Goal: Transaction & Acquisition: Purchase product/service

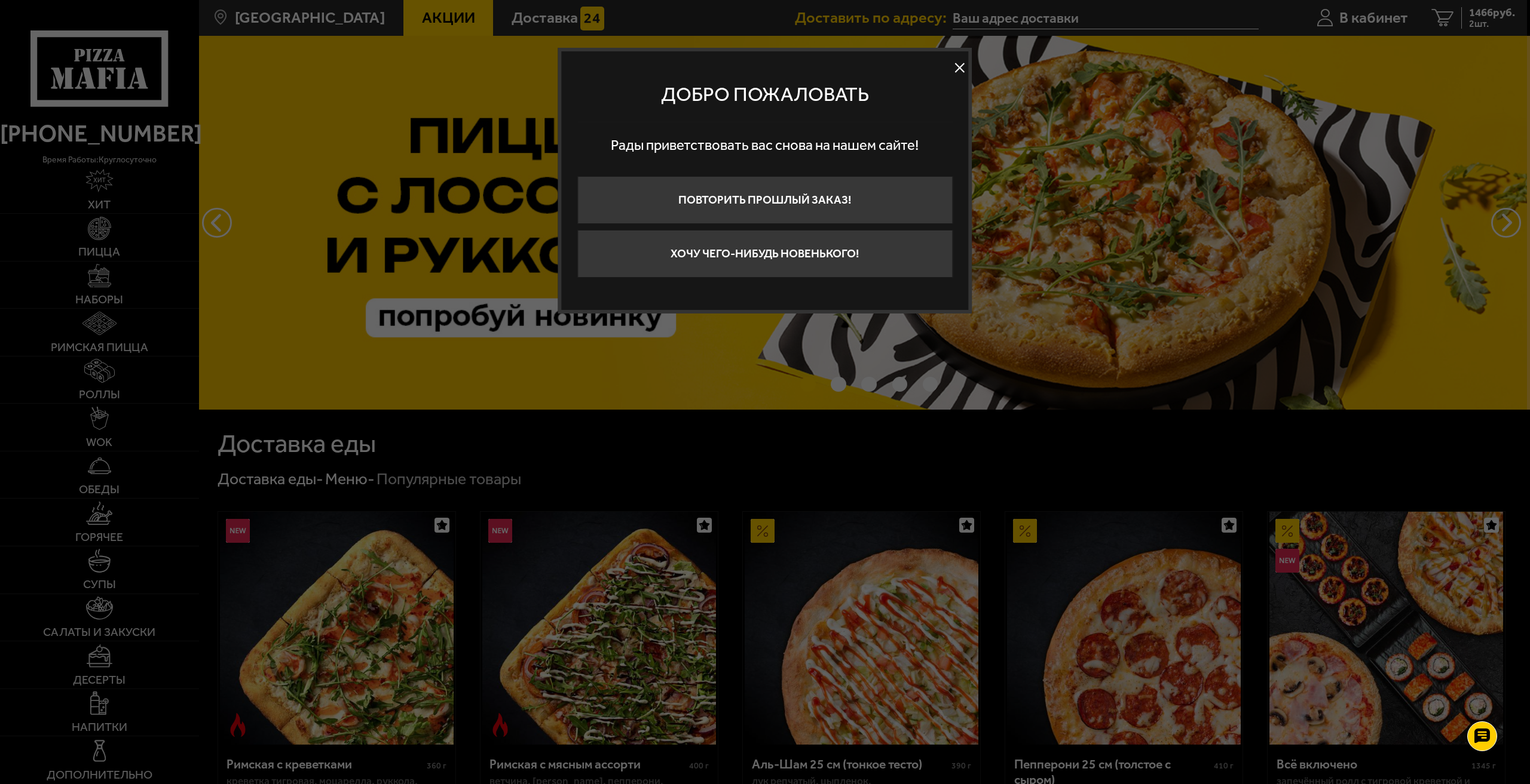
click at [960, 67] on button at bounding box center [960, 68] width 18 height 18
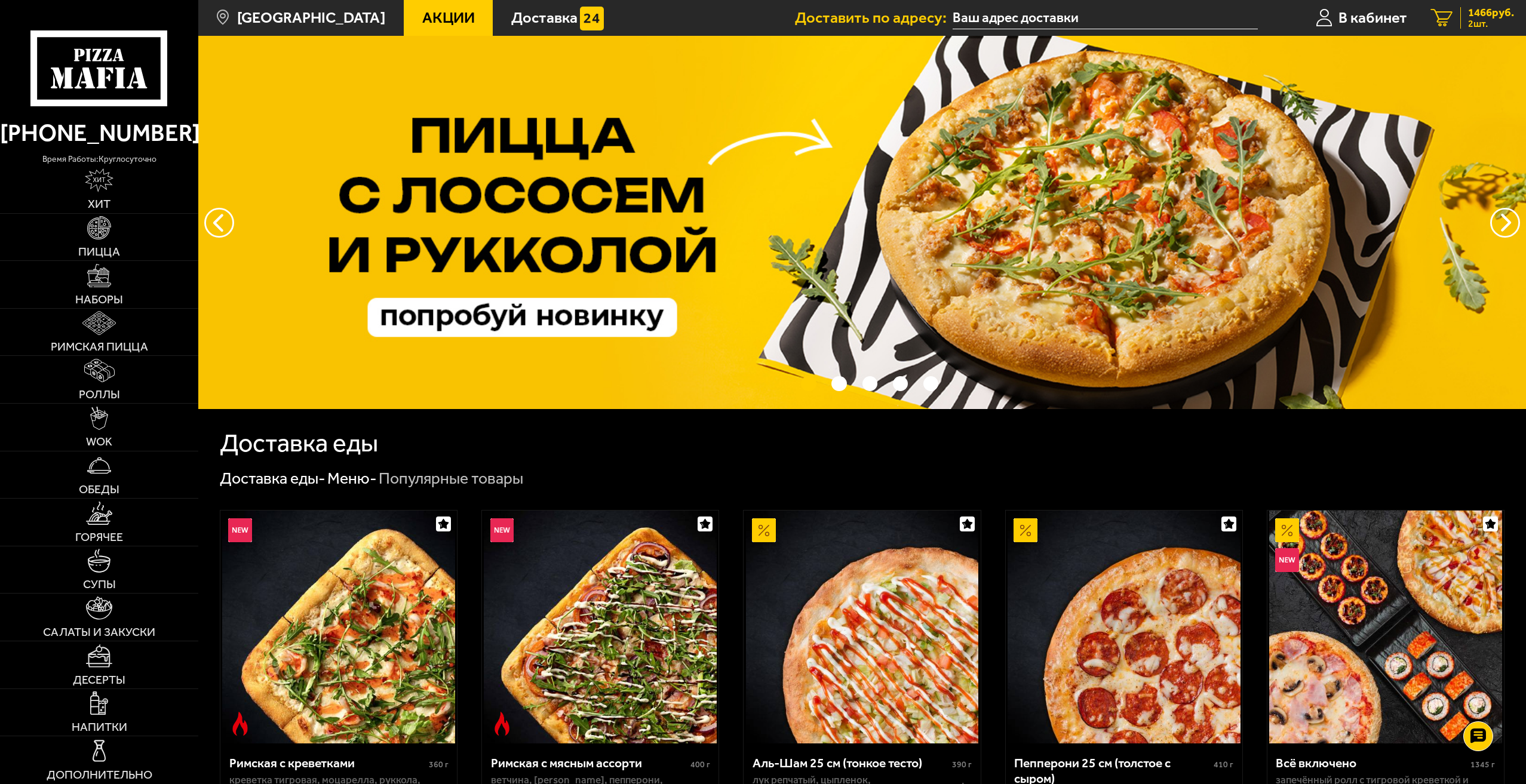
click at [1473, 17] on span "1466 руб." at bounding box center [1492, 12] width 46 height 11
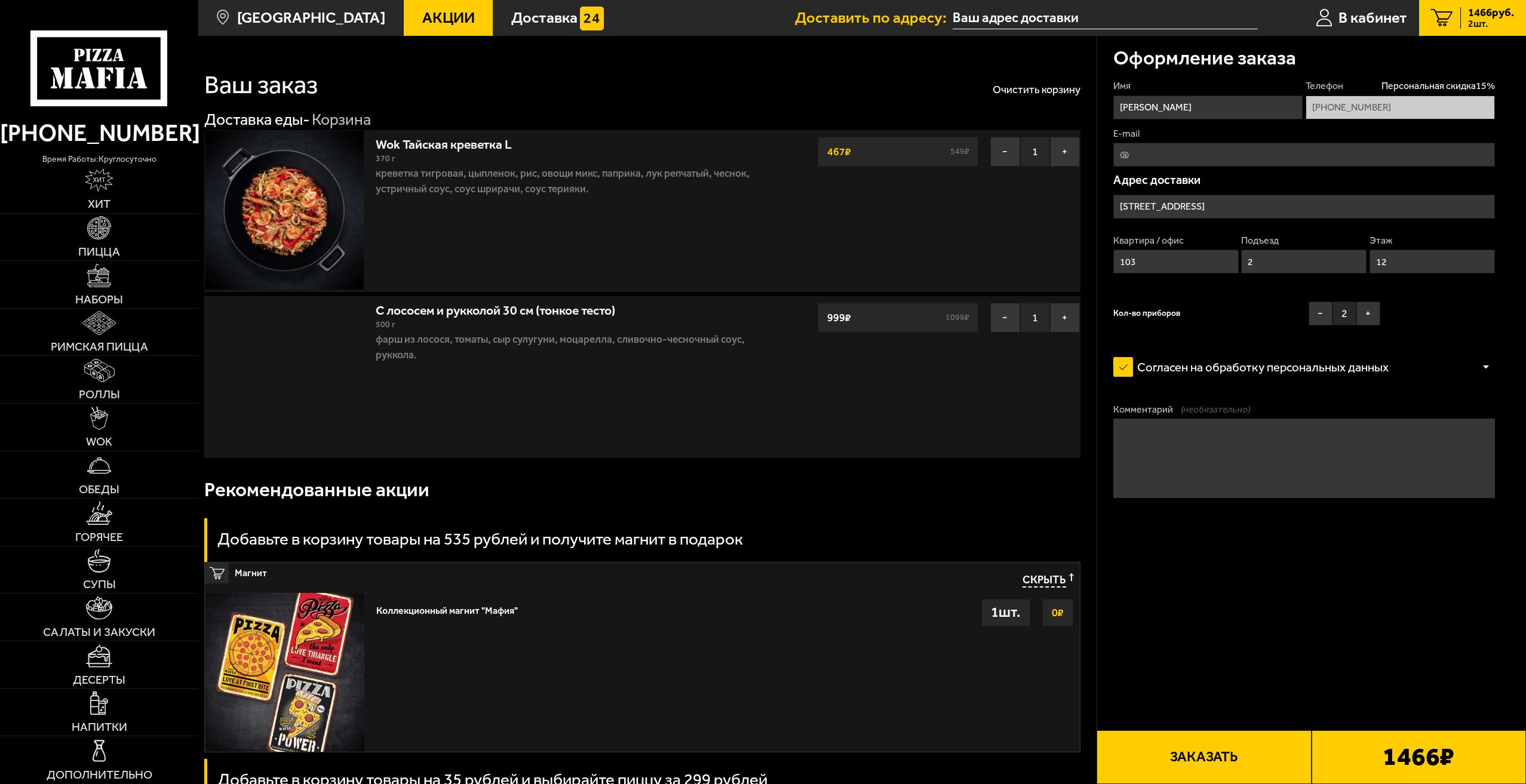
type input "[STREET_ADDRESS]"
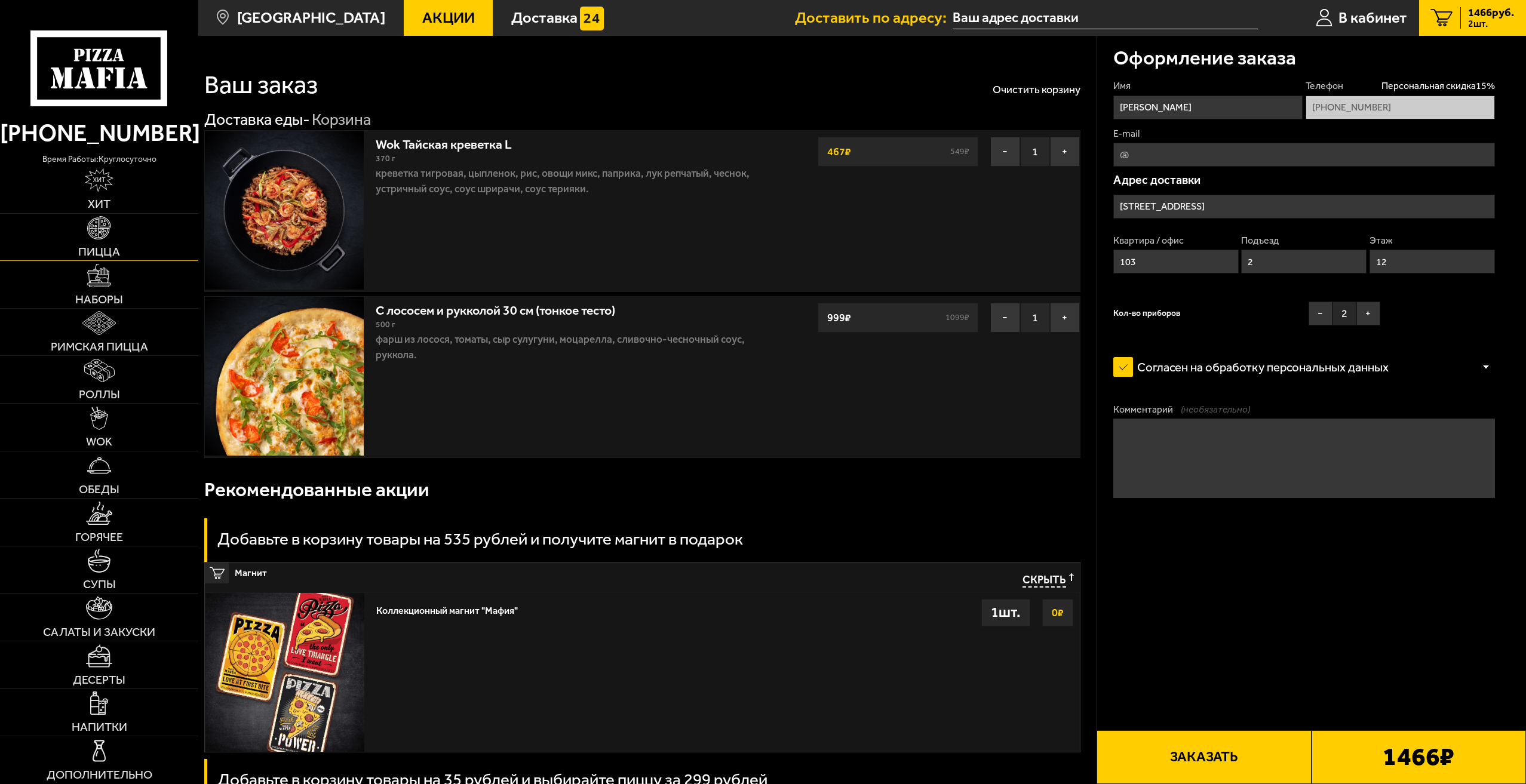
click at [106, 240] on img at bounding box center [99, 228] width 23 height 23
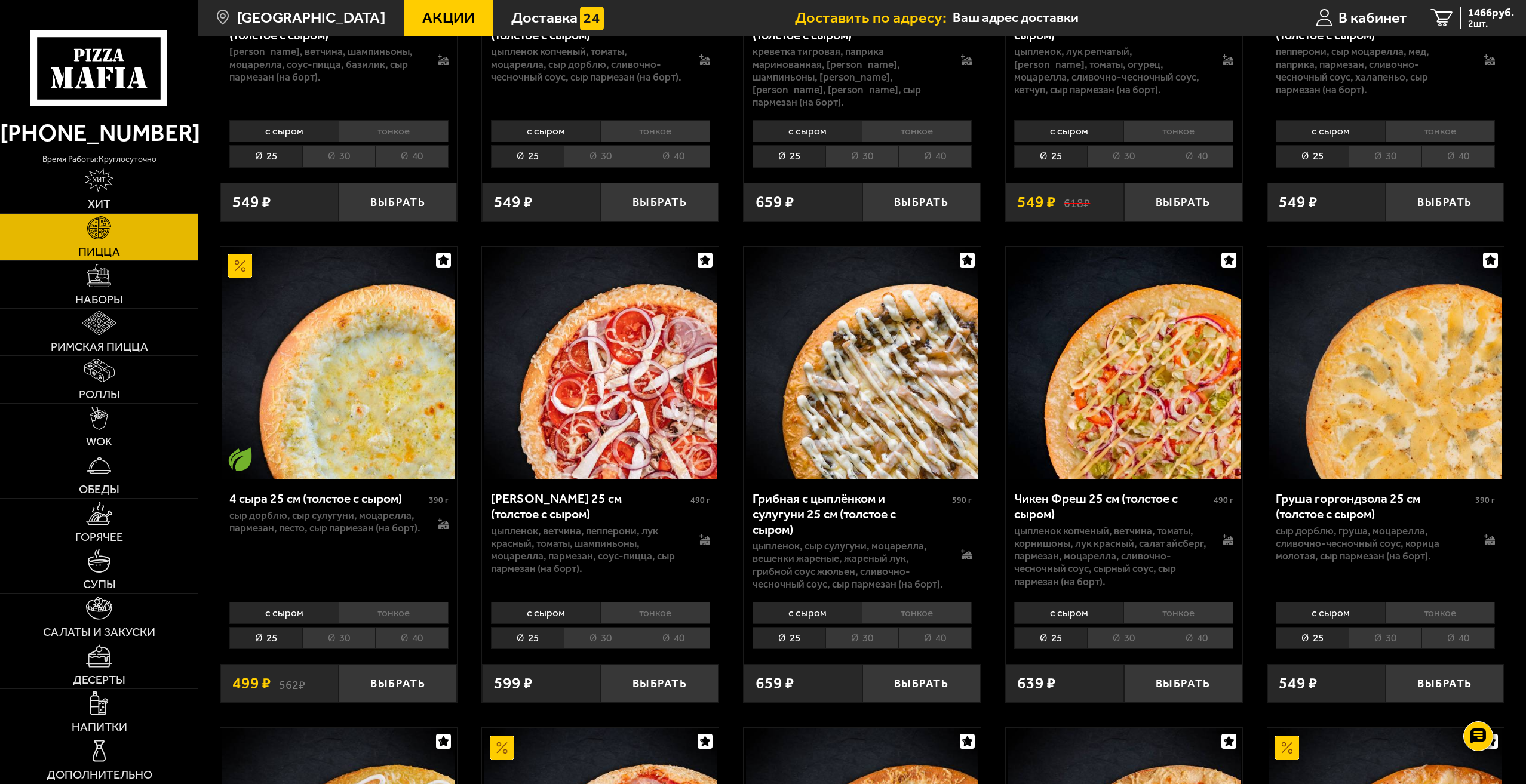
scroll to position [895, 0]
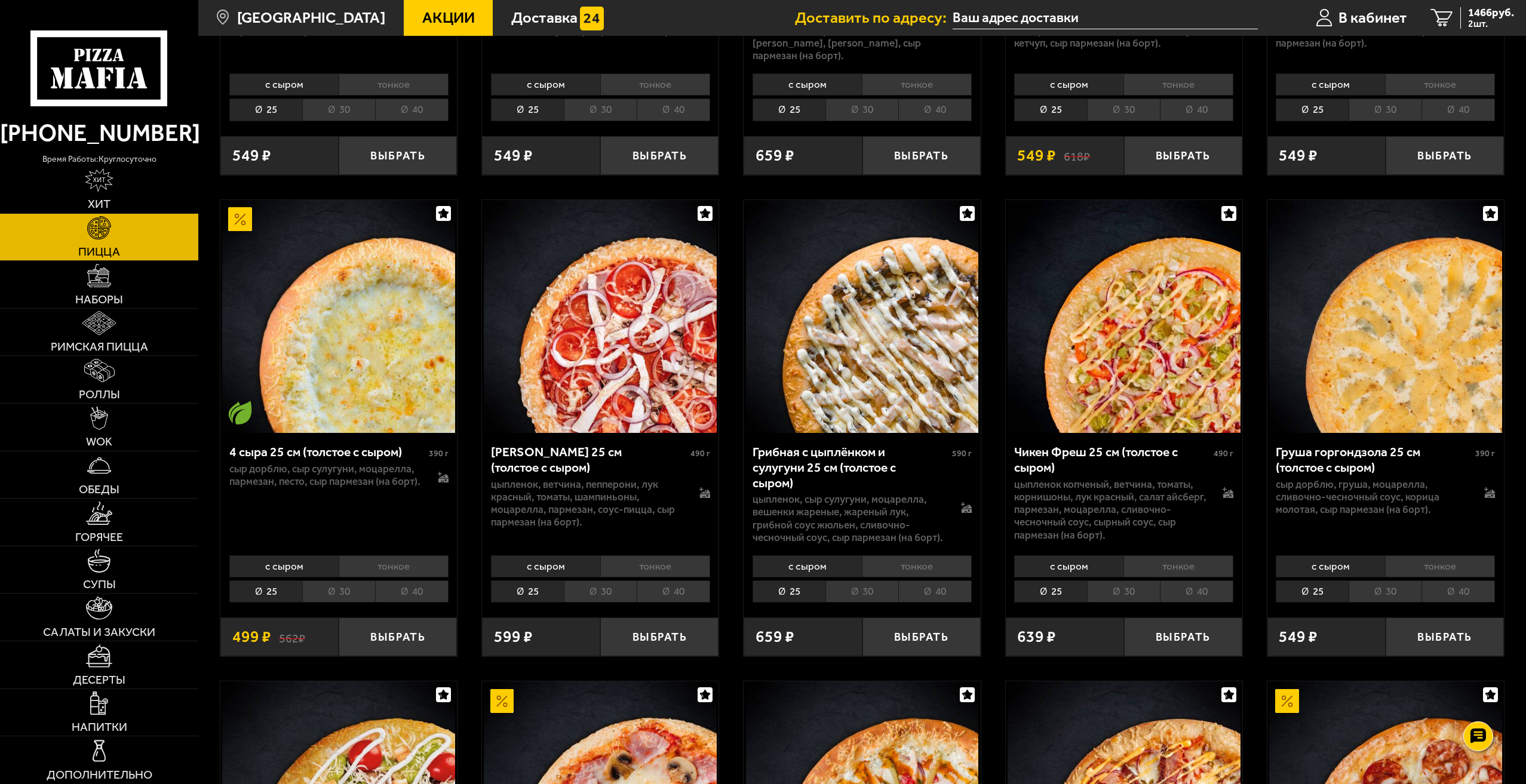
click at [926, 582] on li "40" at bounding box center [935, 591] width 73 height 22
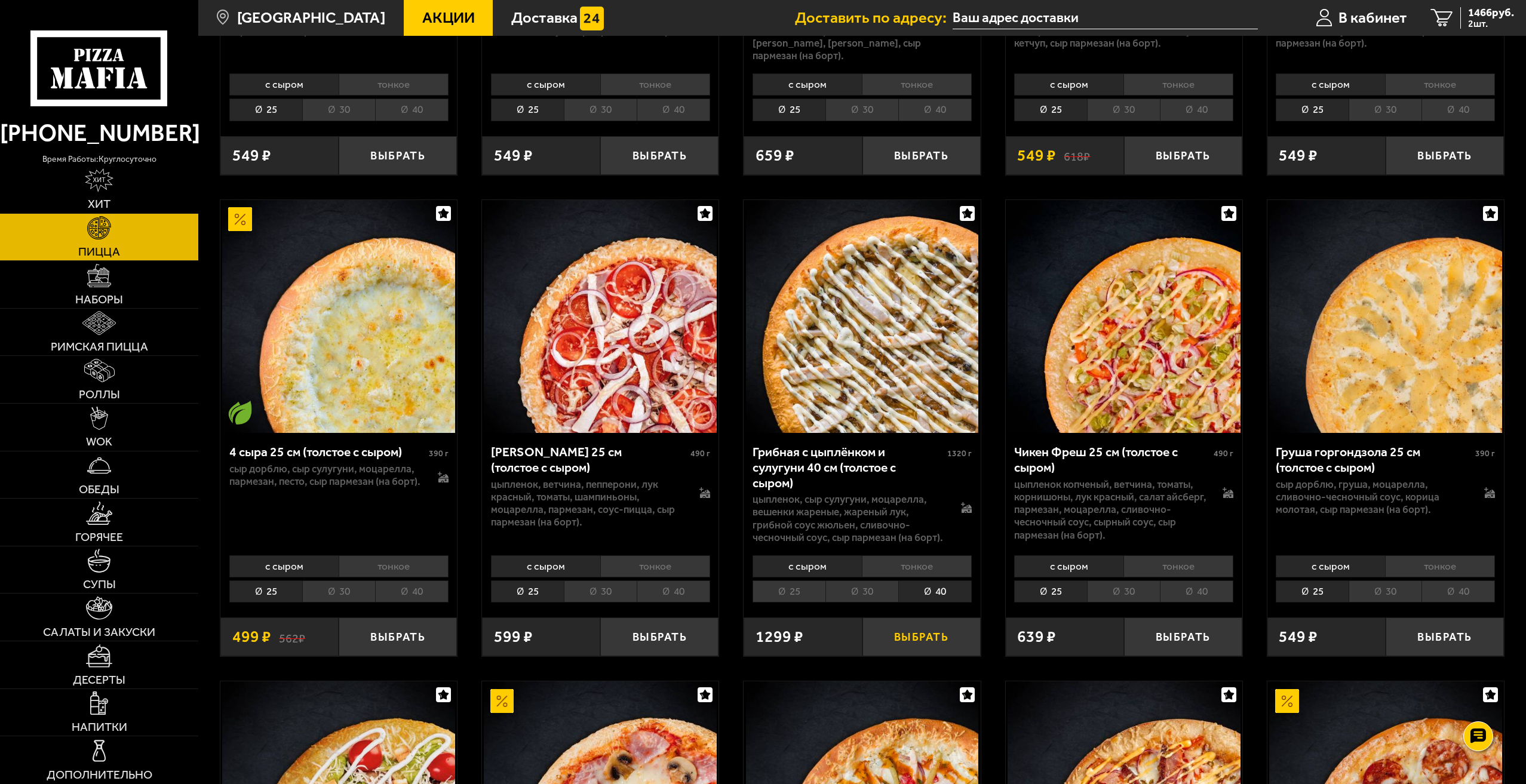
click at [910, 634] on button "Выбрать" at bounding box center [922, 637] width 118 height 39
click at [1476, 10] on span "2570 руб." at bounding box center [1492, 12] width 46 height 11
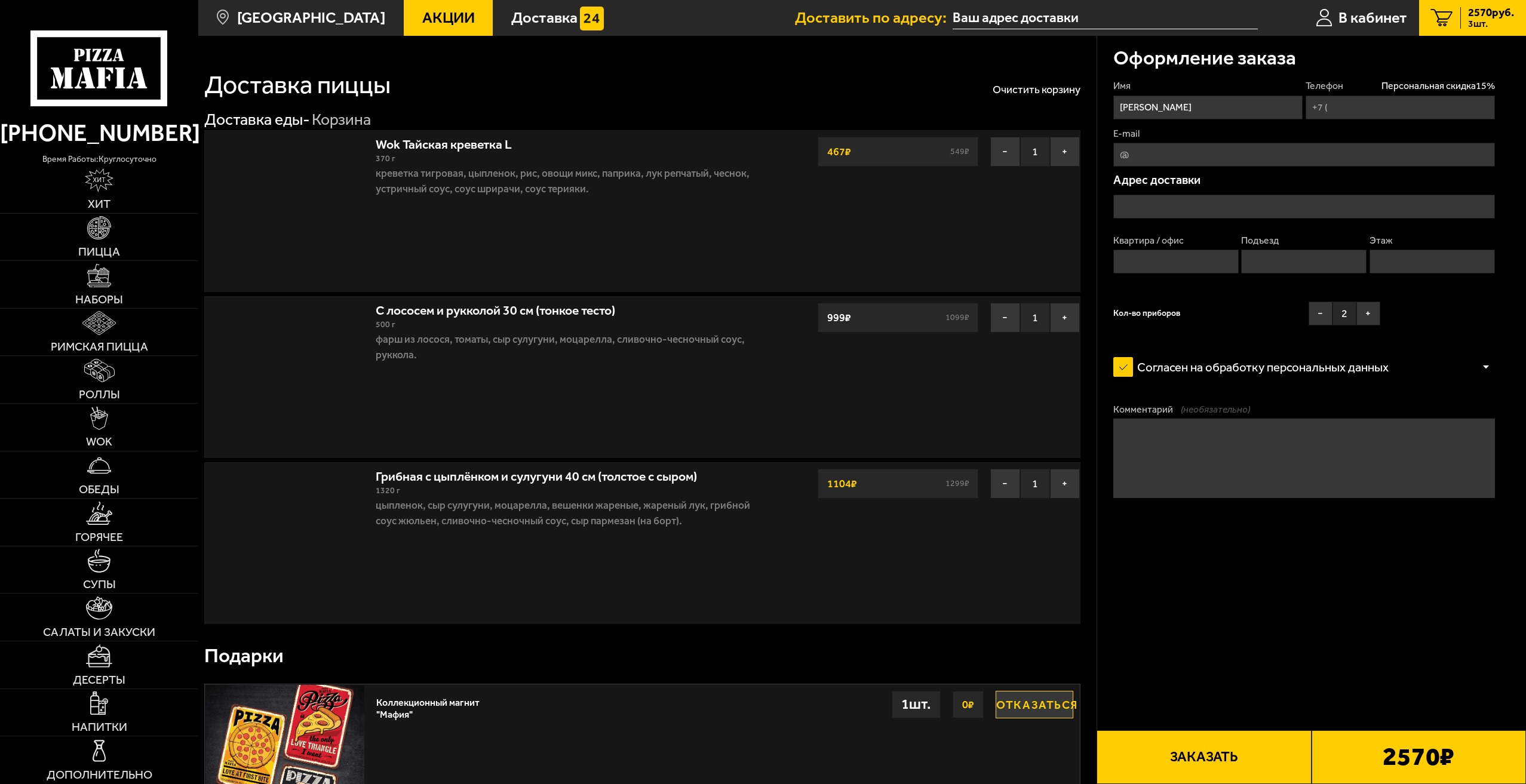
type input "[PHONE_NUMBER]"
type input "[STREET_ADDRESS]"
type input "103"
type input "2"
type input "12"
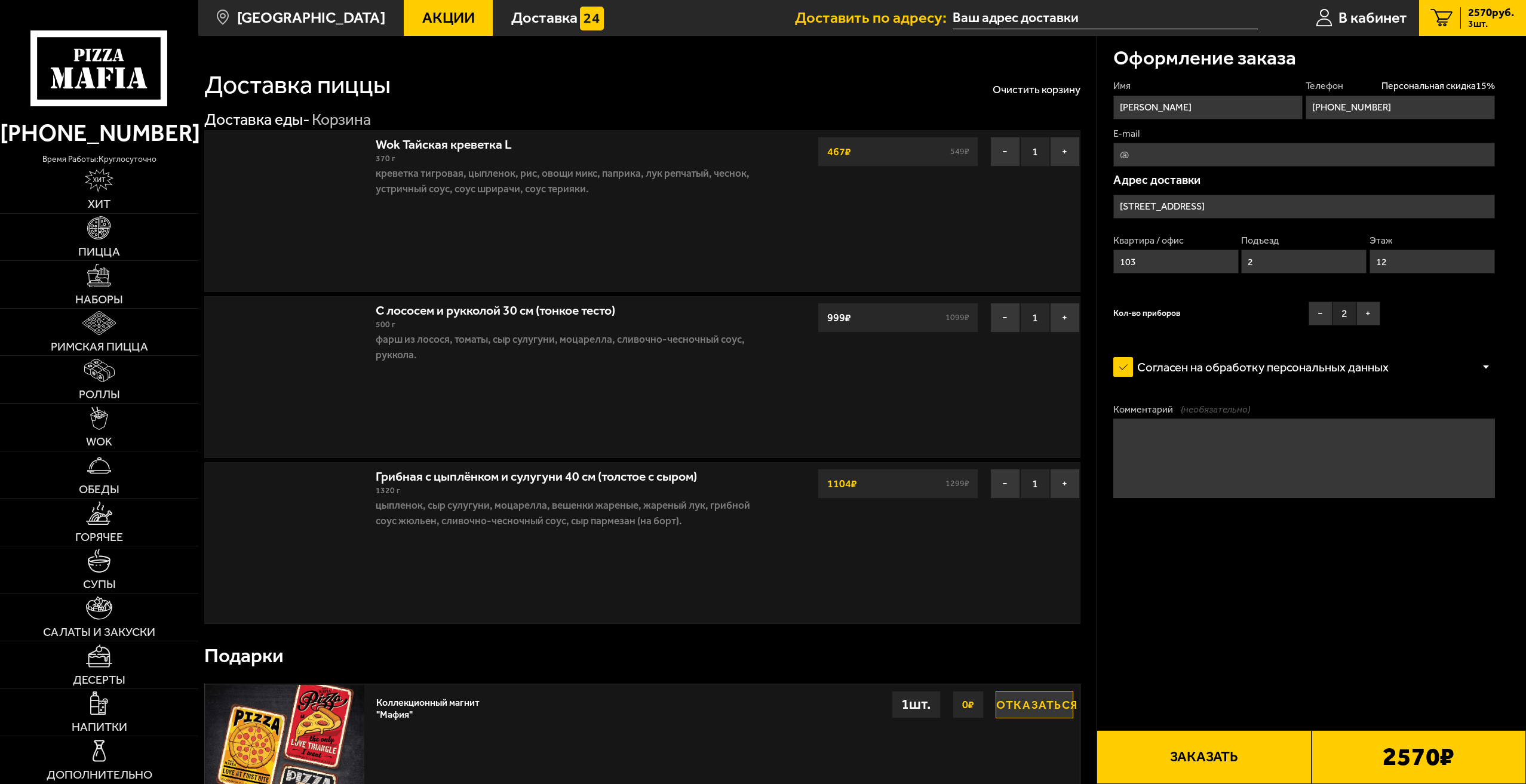
type input "[STREET_ADDRESS]"
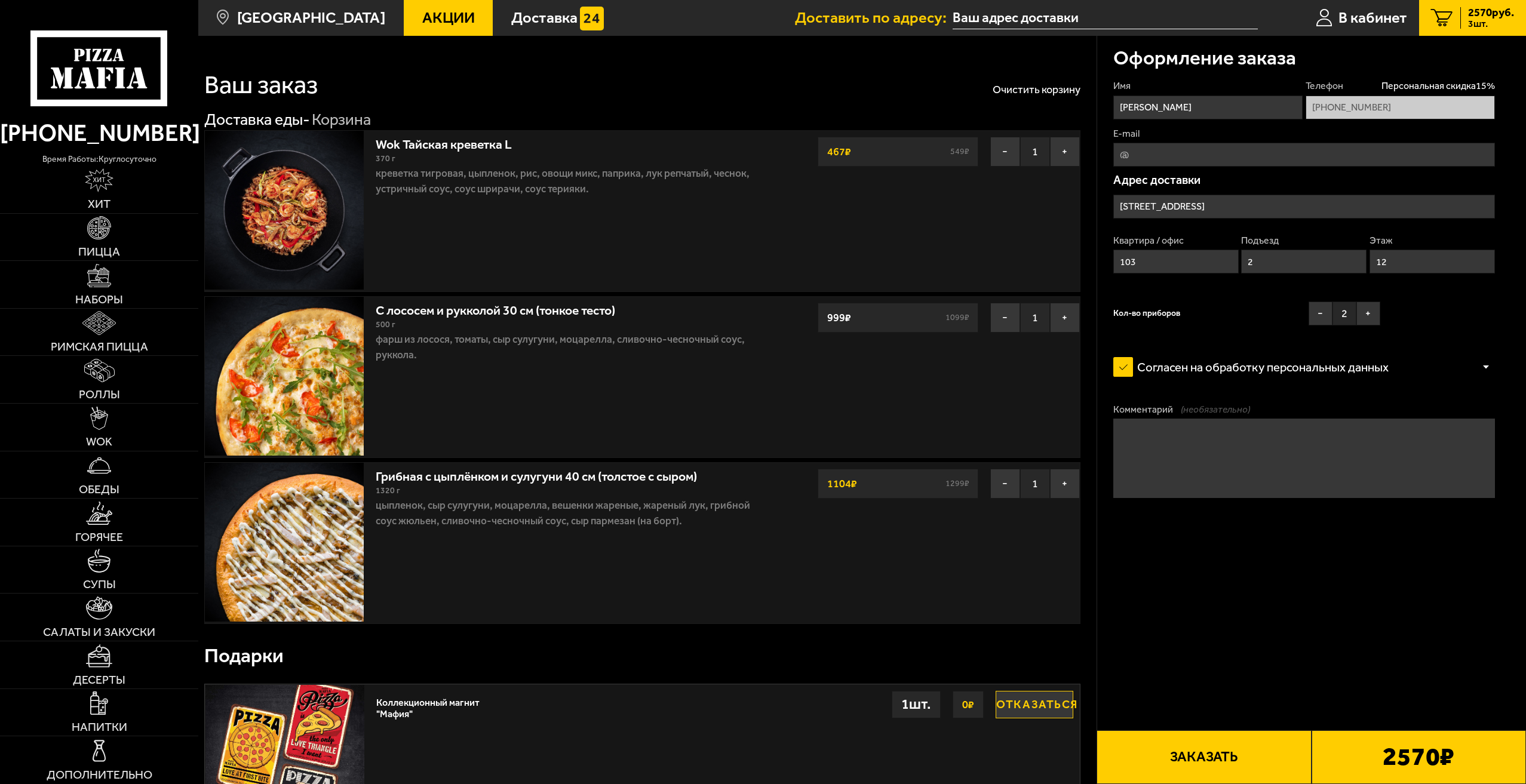
click at [1178, 767] on button "Заказать" at bounding box center [1203, 757] width 215 height 54
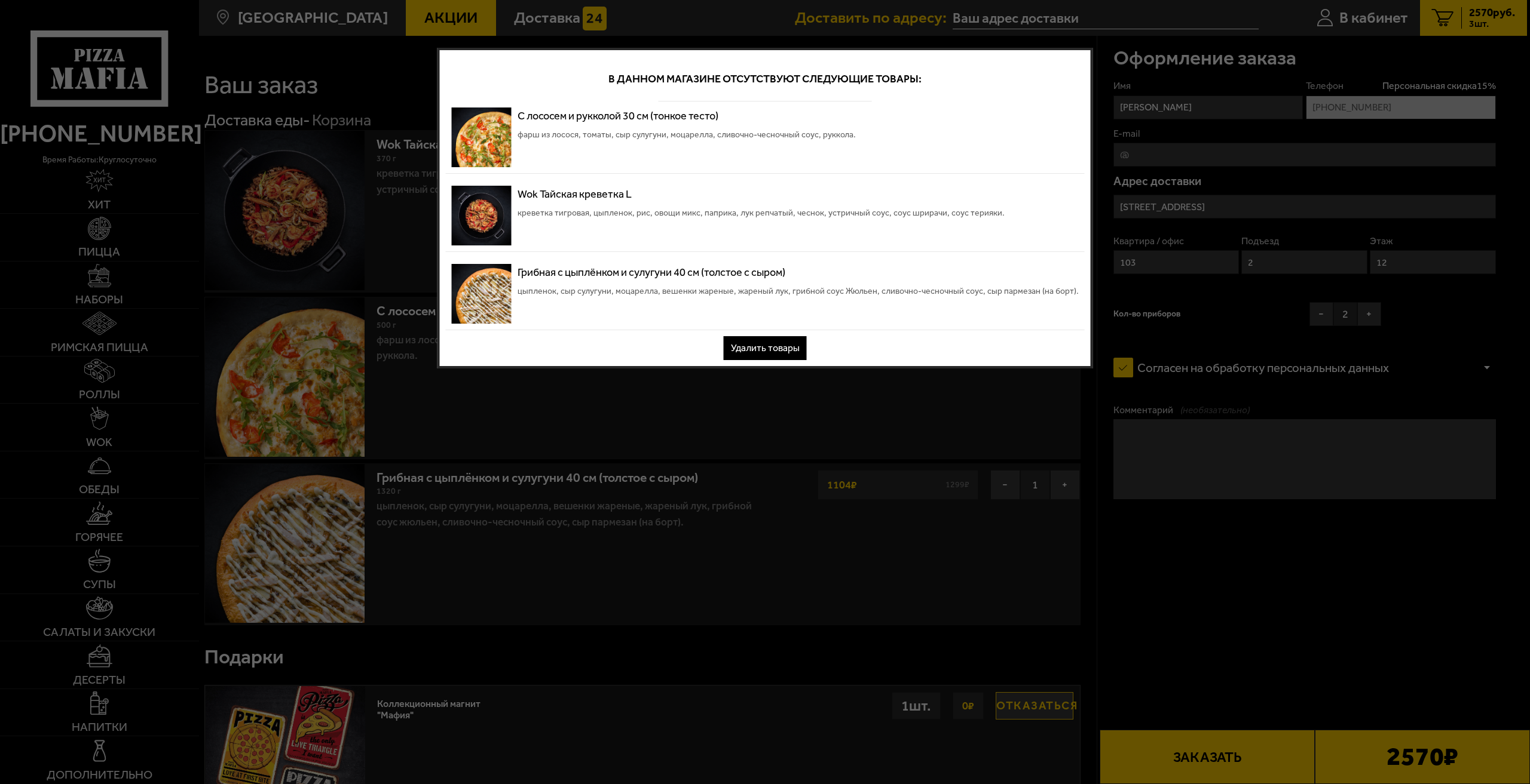
click at [1011, 432] on div at bounding box center [765, 392] width 1530 height 784
click at [1234, 373] on div at bounding box center [765, 392] width 1530 height 784
click at [753, 346] on button "Удалить товары" at bounding box center [765, 347] width 83 height 24
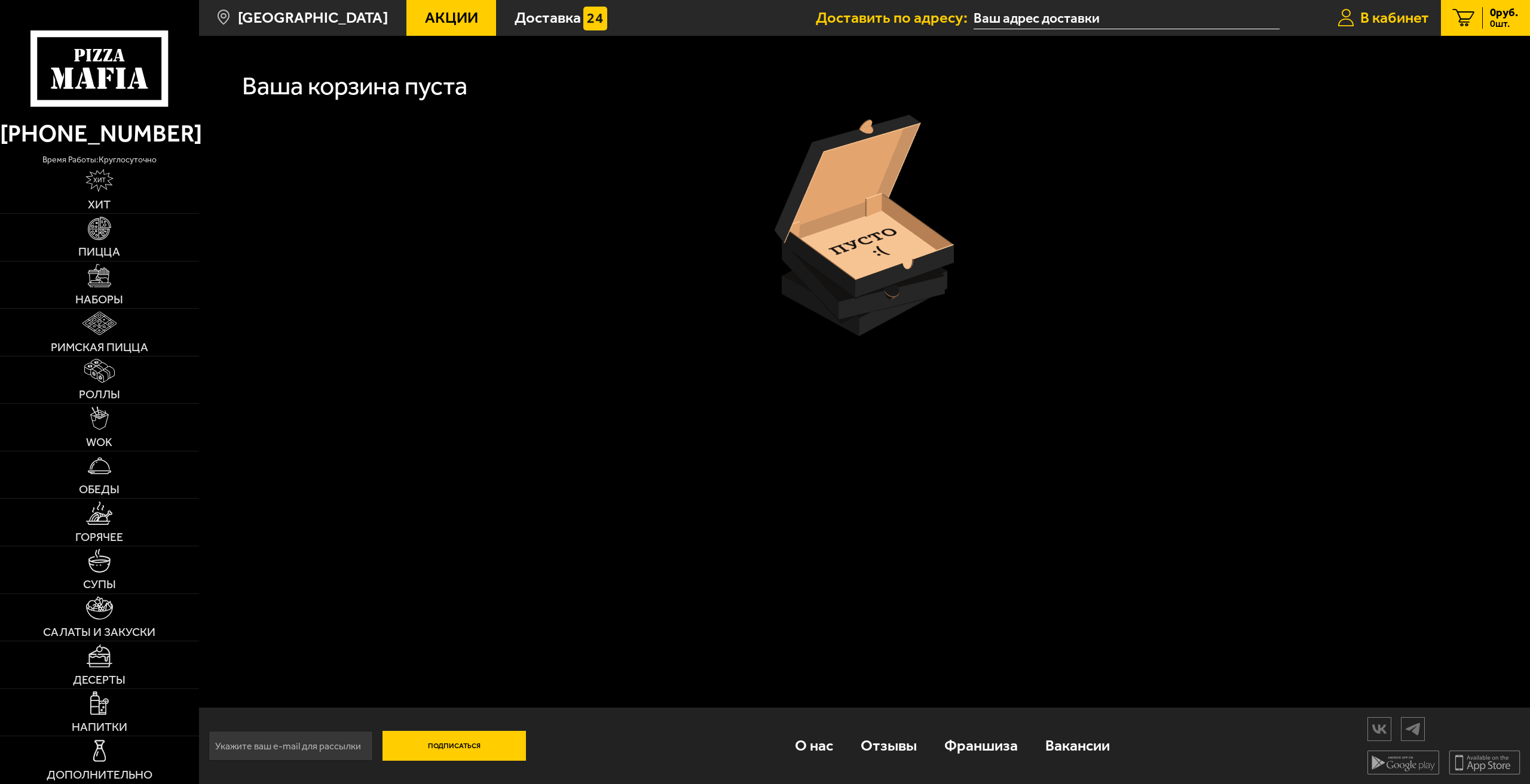
click at [1394, 18] on span "В кабинет" at bounding box center [1395, 18] width 69 height 16
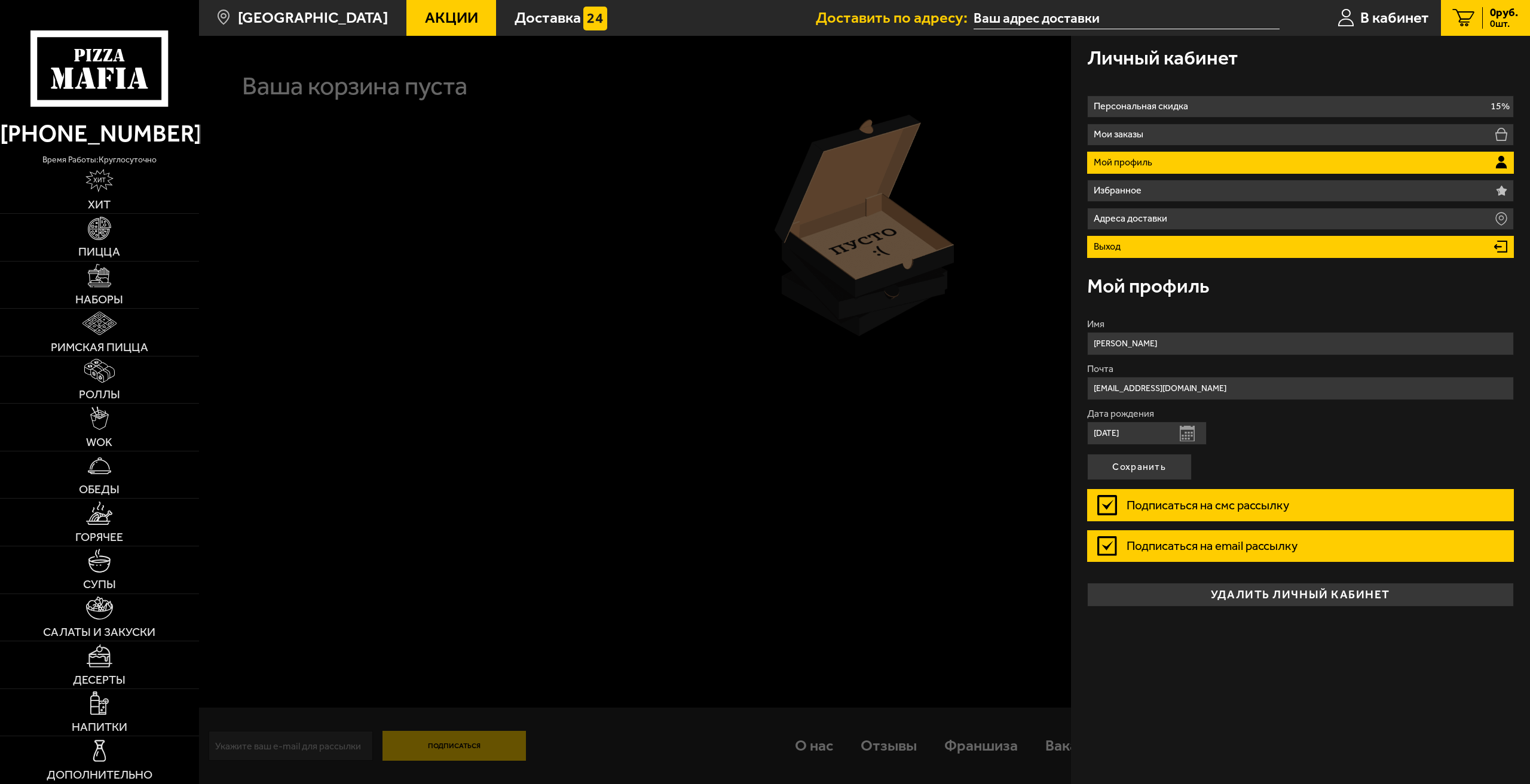
click at [1154, 246] on li "Выход" at bounding box center [1300, 247] width 427 height 22
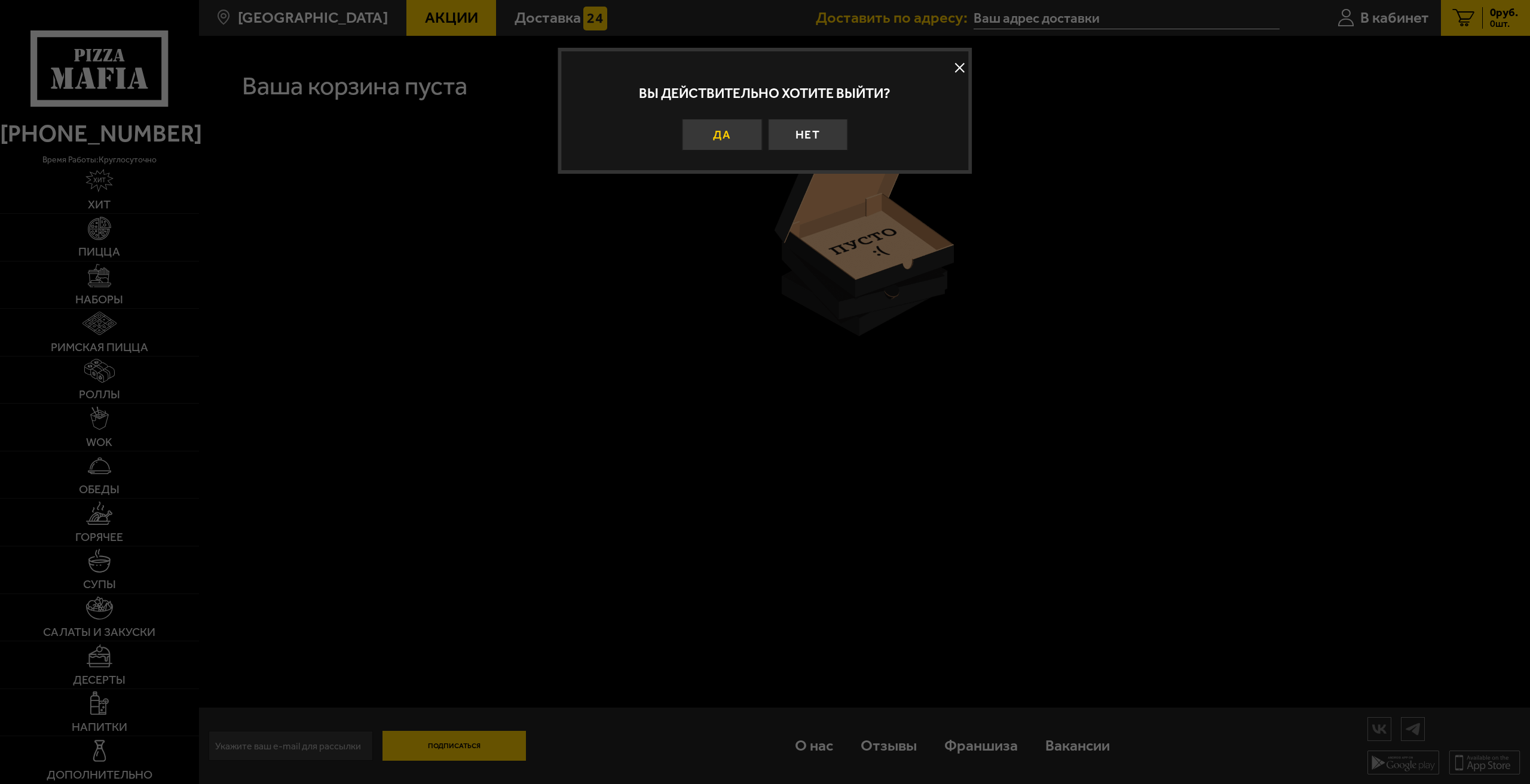
click at [717, 137] on button "Да" at bounding box center [723, 134] width 80 height 32
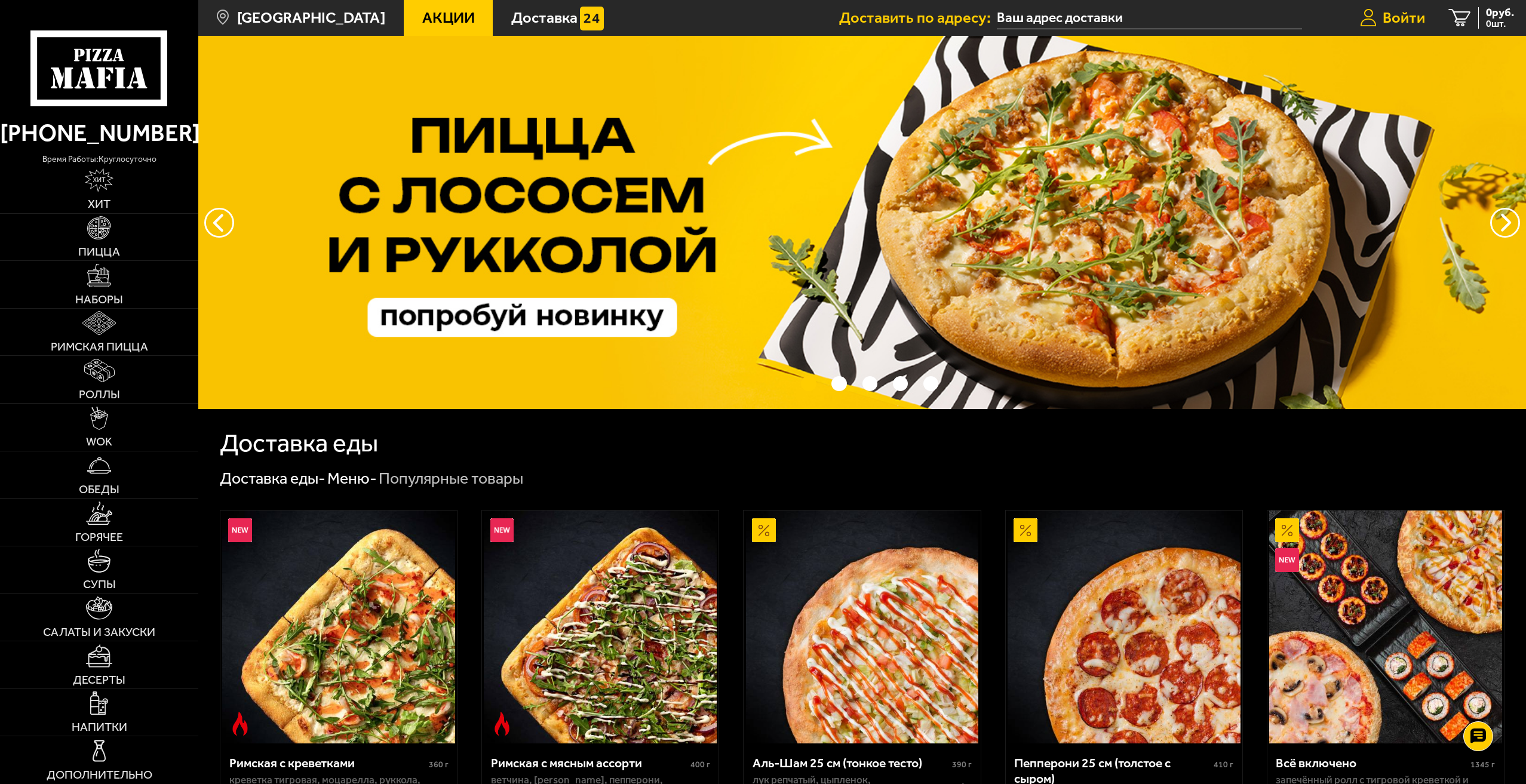
click at [1395, 12] on span "Войти" at bounding box center [1404, 18] width 42 height 16
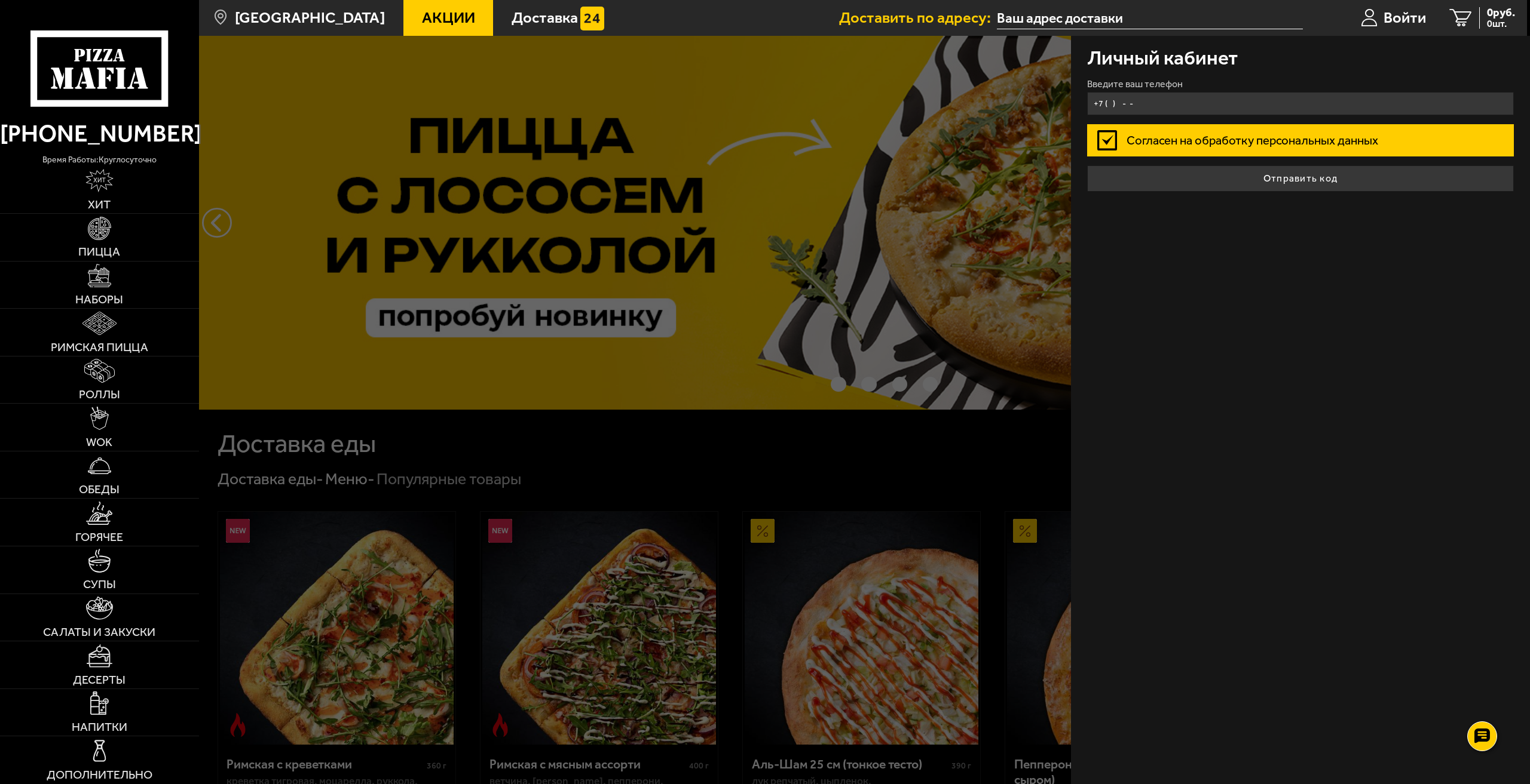
click at [1120, 103] on input "+7 ( ) - -" at bounding box center [1300, 103] width 427 height 23
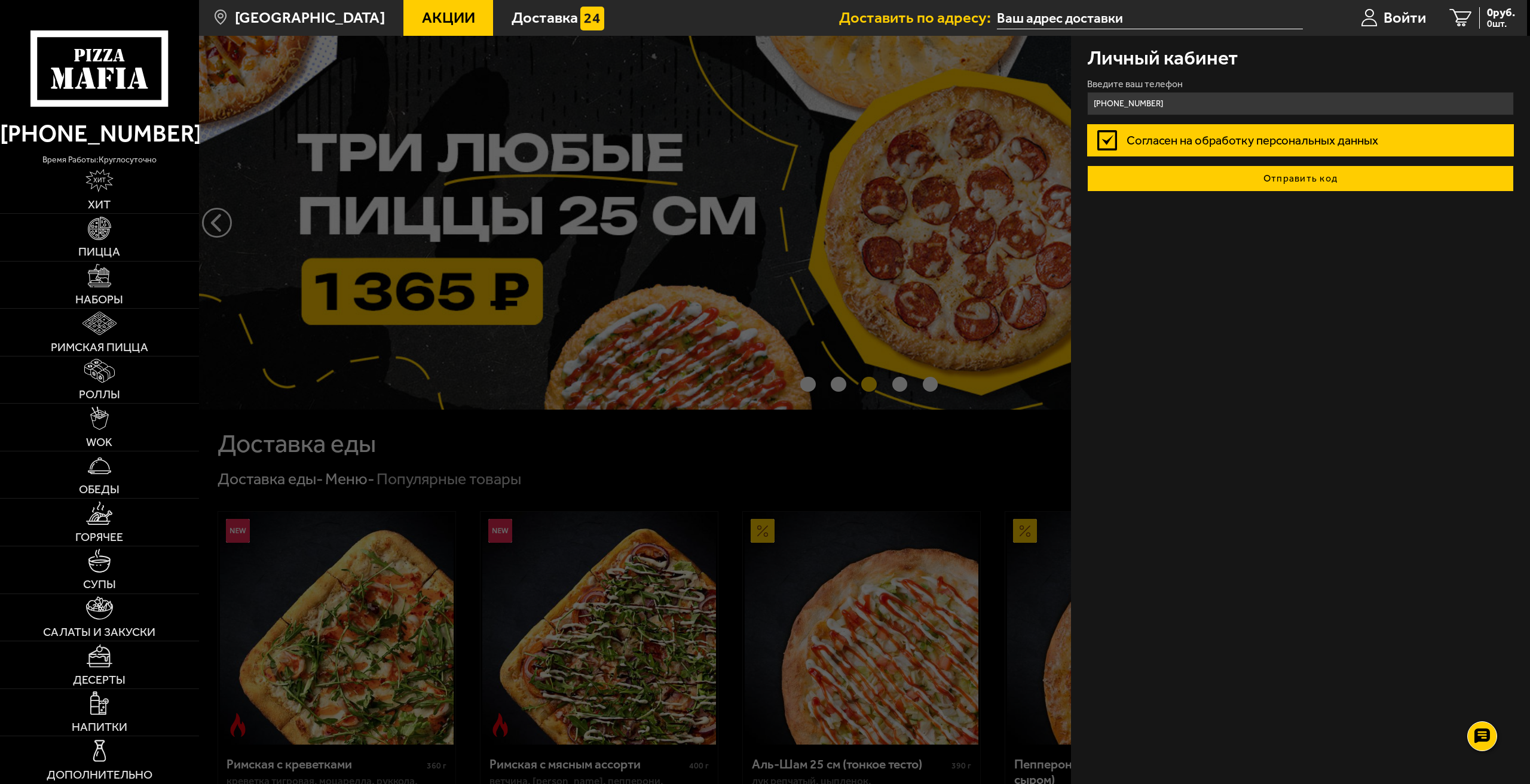
type input "[PHONE_NUMBER]"
click at [1281, 176] on button "Отправить код" at bounding box center [1300, 179] width 427 height 27
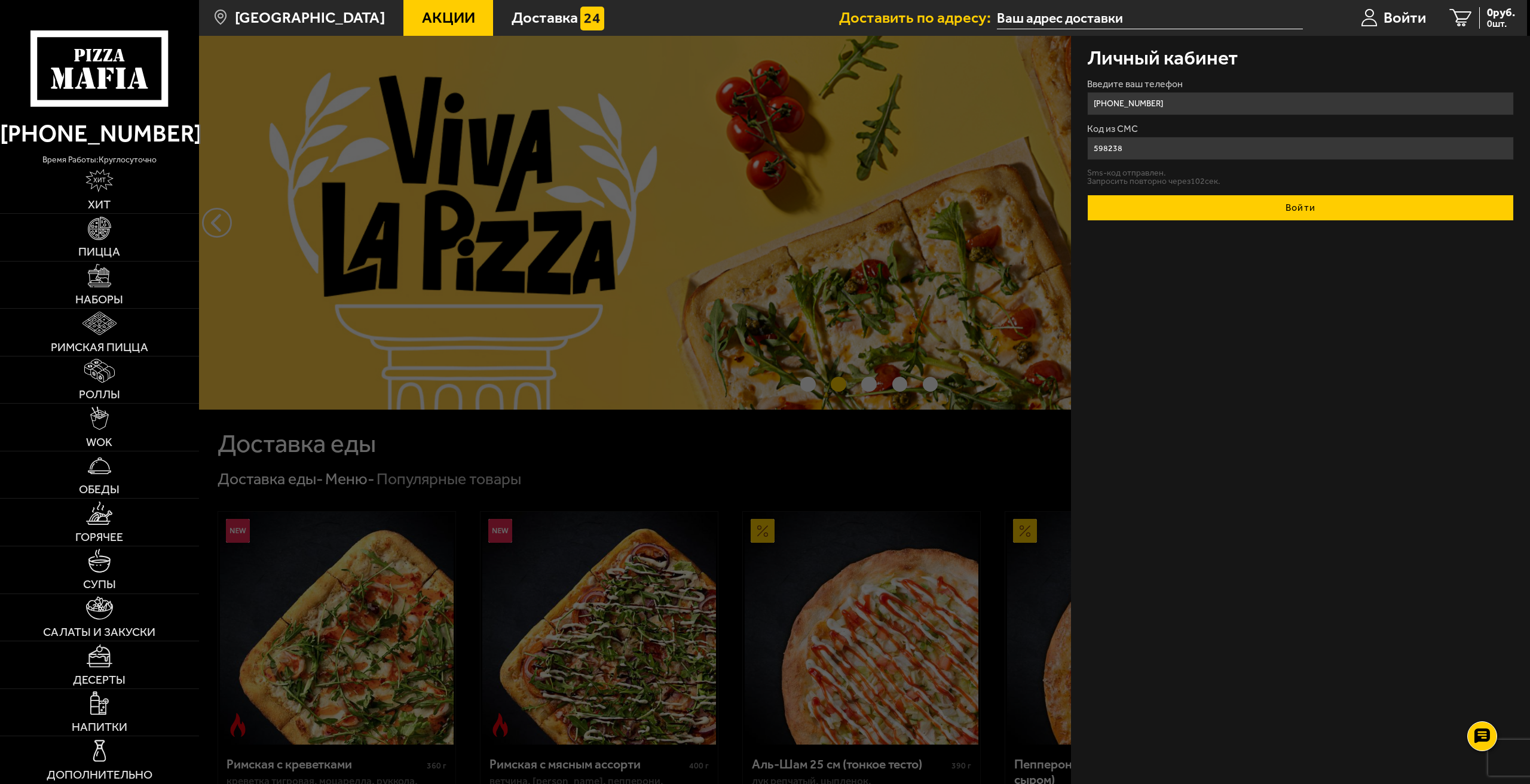
type input "598238"
click at [1312, 207] on button "Войти" at bounding box center [1300, 208] width 427 height 27
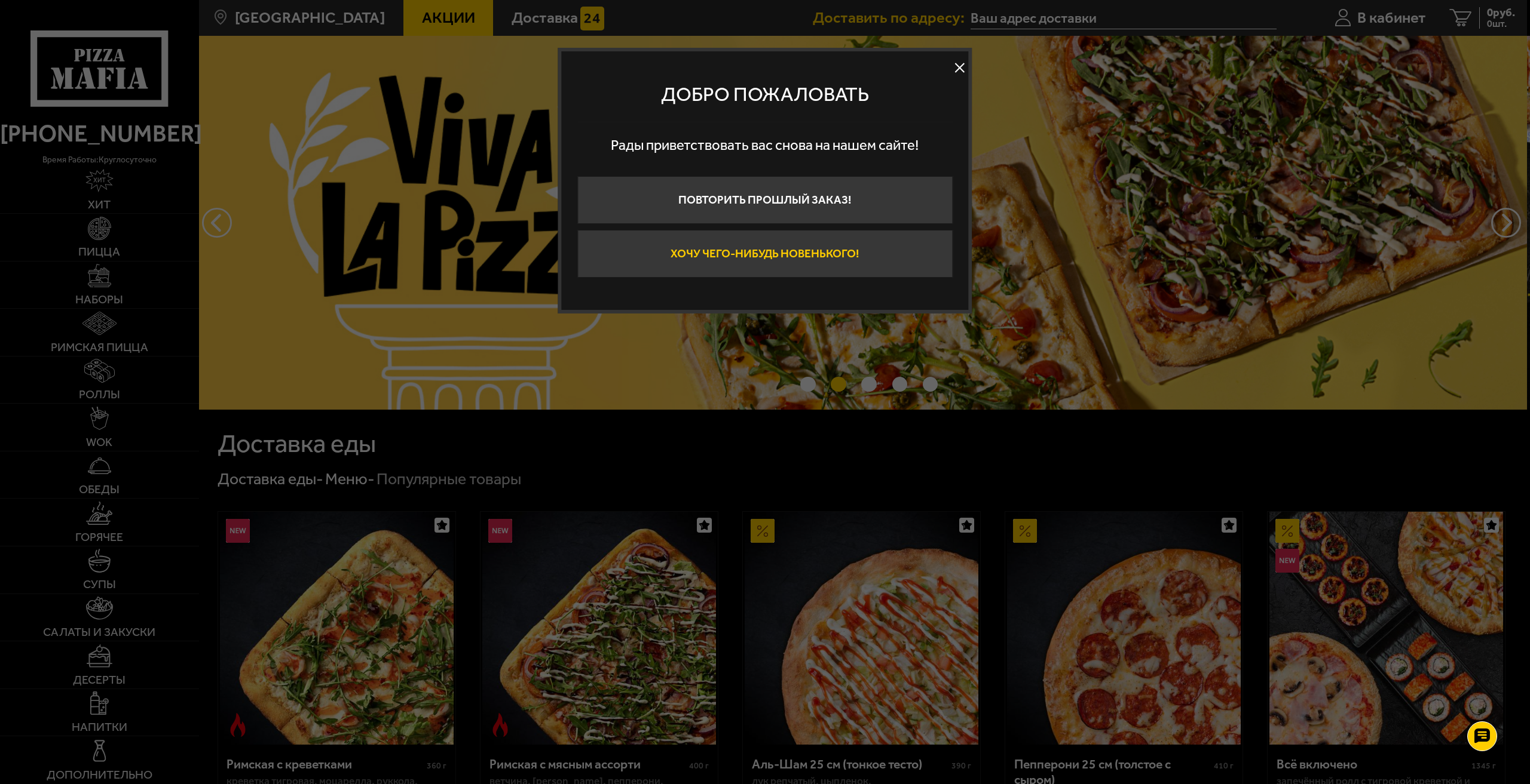
click at [875, 262] on button "Хочу чего-нибудь новенького!" at bounding box center [765, 254] width 375 height 48
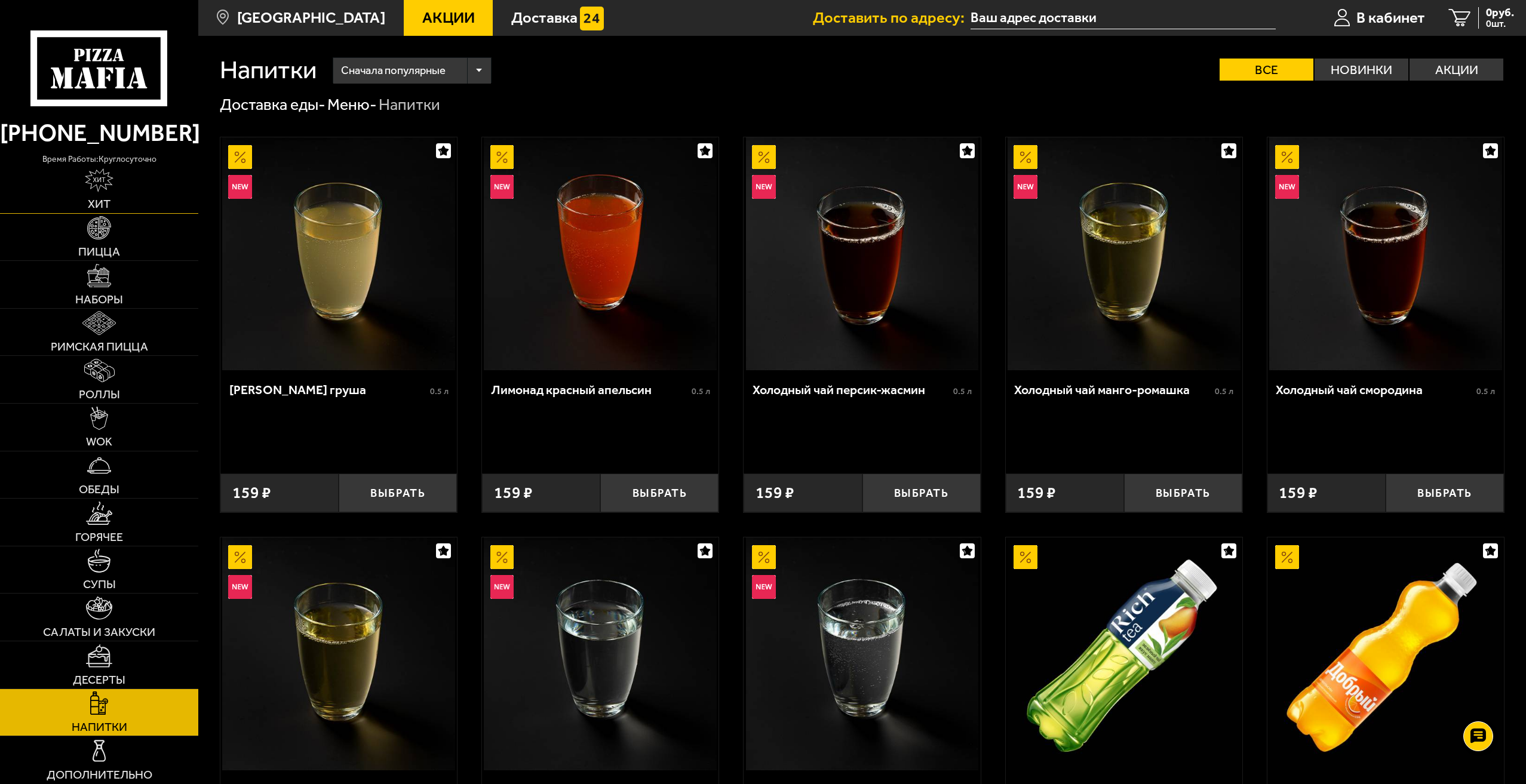
click at [106, 193] on link "Хит" at bounding box center [99, 189] width 198 height 47
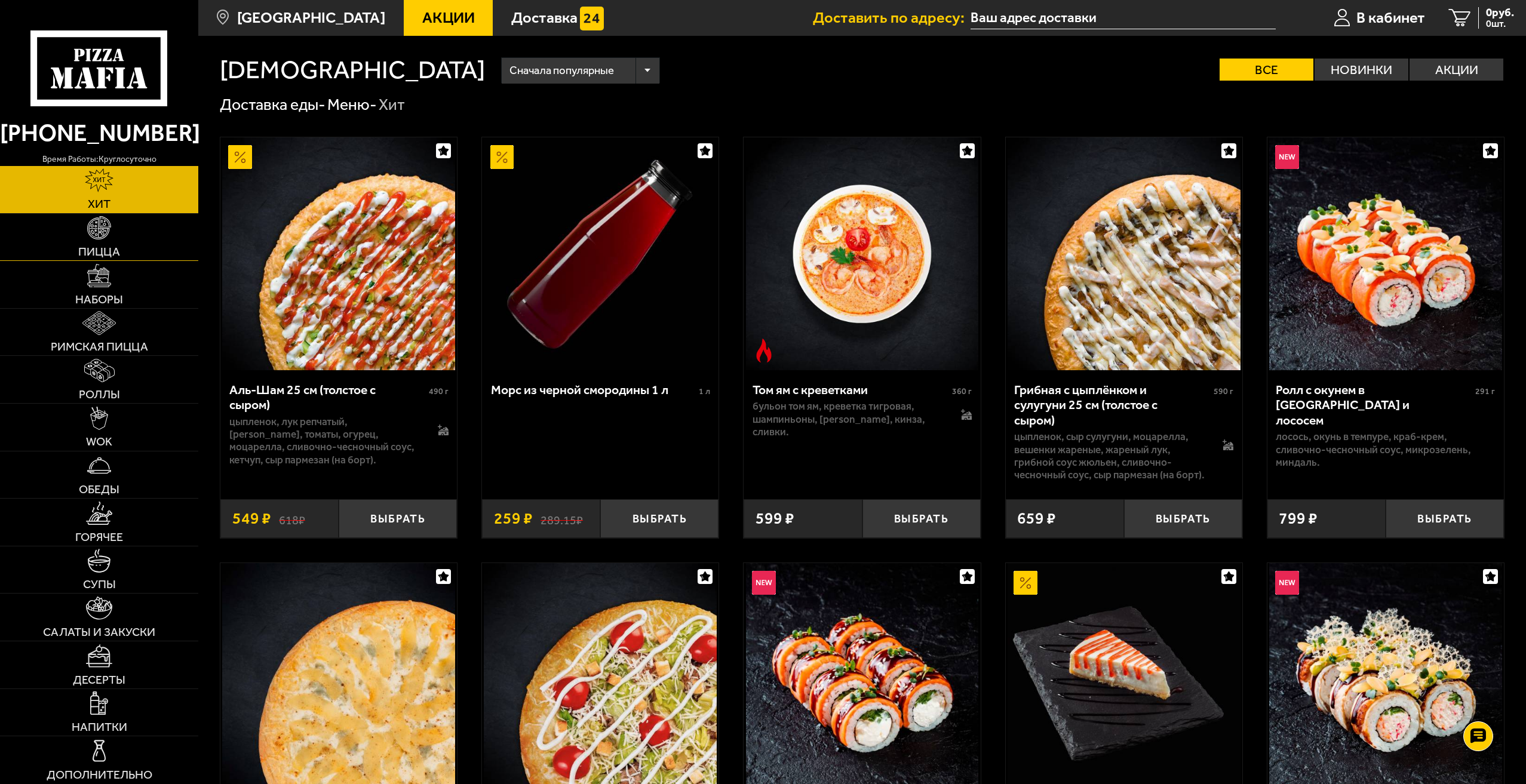
click at [89, 240] on img at bounding box center [99, 228] width 23 height 23
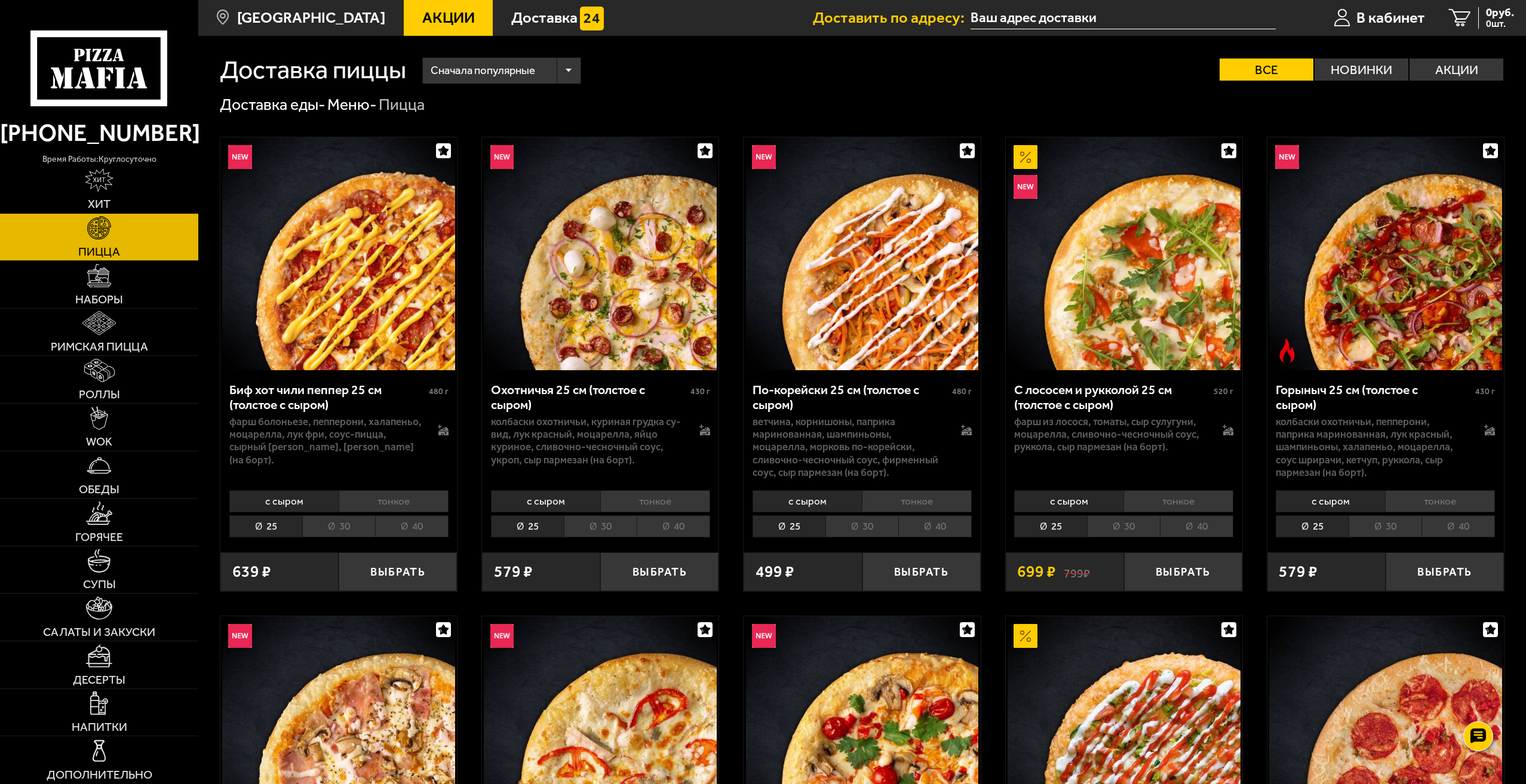
click at [1126, 531] on li "30" at bounding box center [1124, 526] width 72 height 22
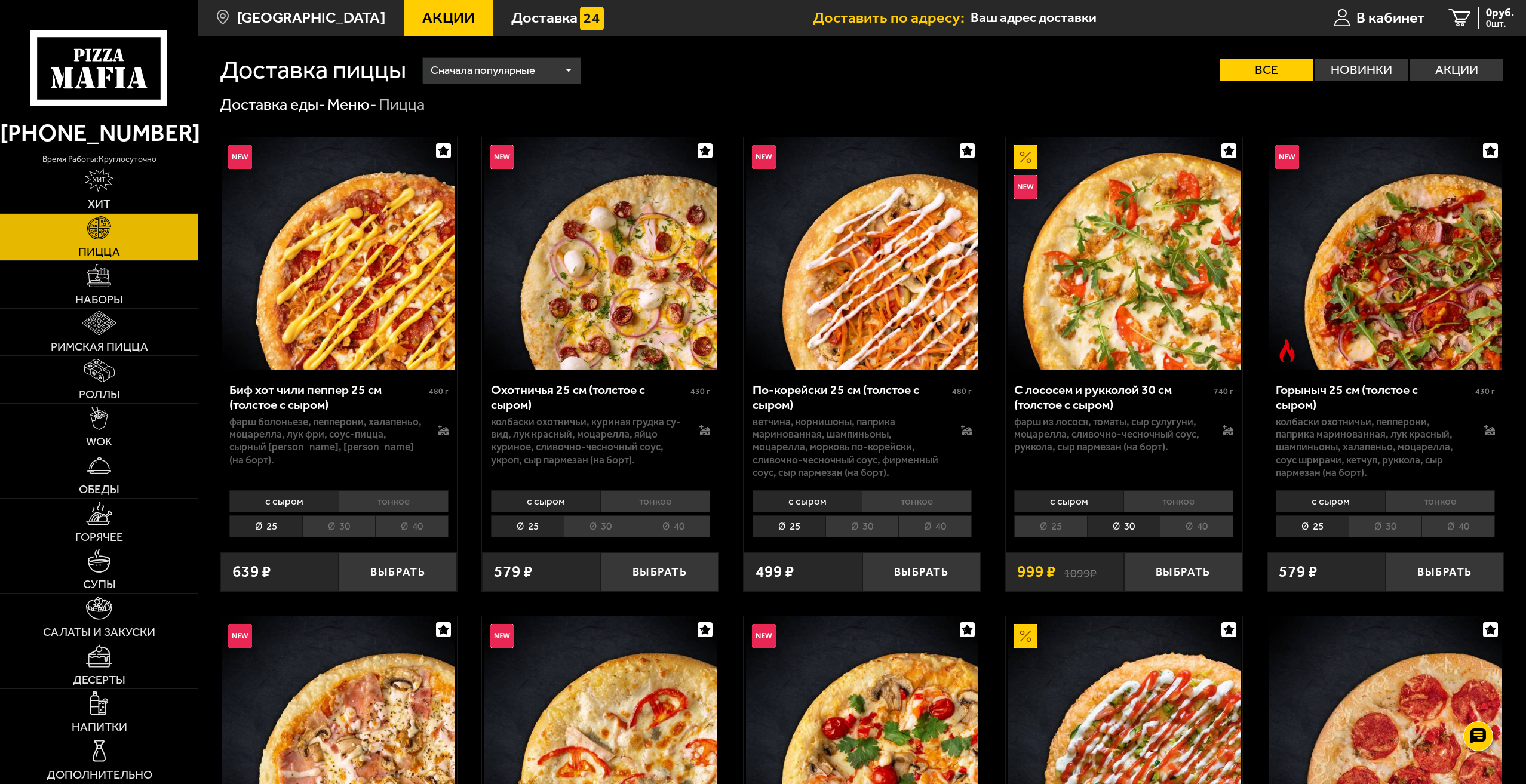
click at [1176, 504] on li "тонкое" at bounding box center [1179, 501] width 110 height 22
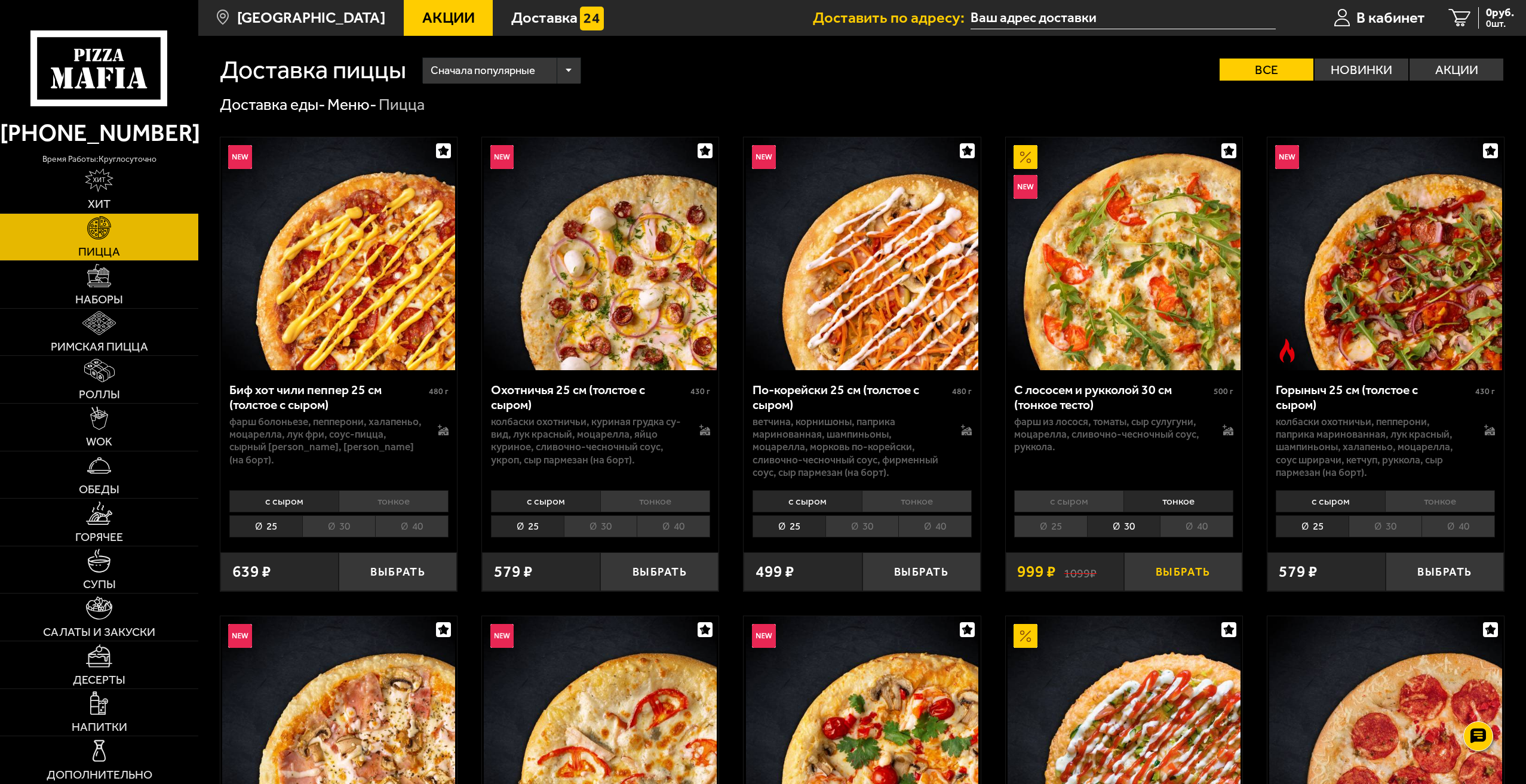
click at [1193, 573] on button "Выбрать" at bounding box center [1184, 572] width 118 height 39
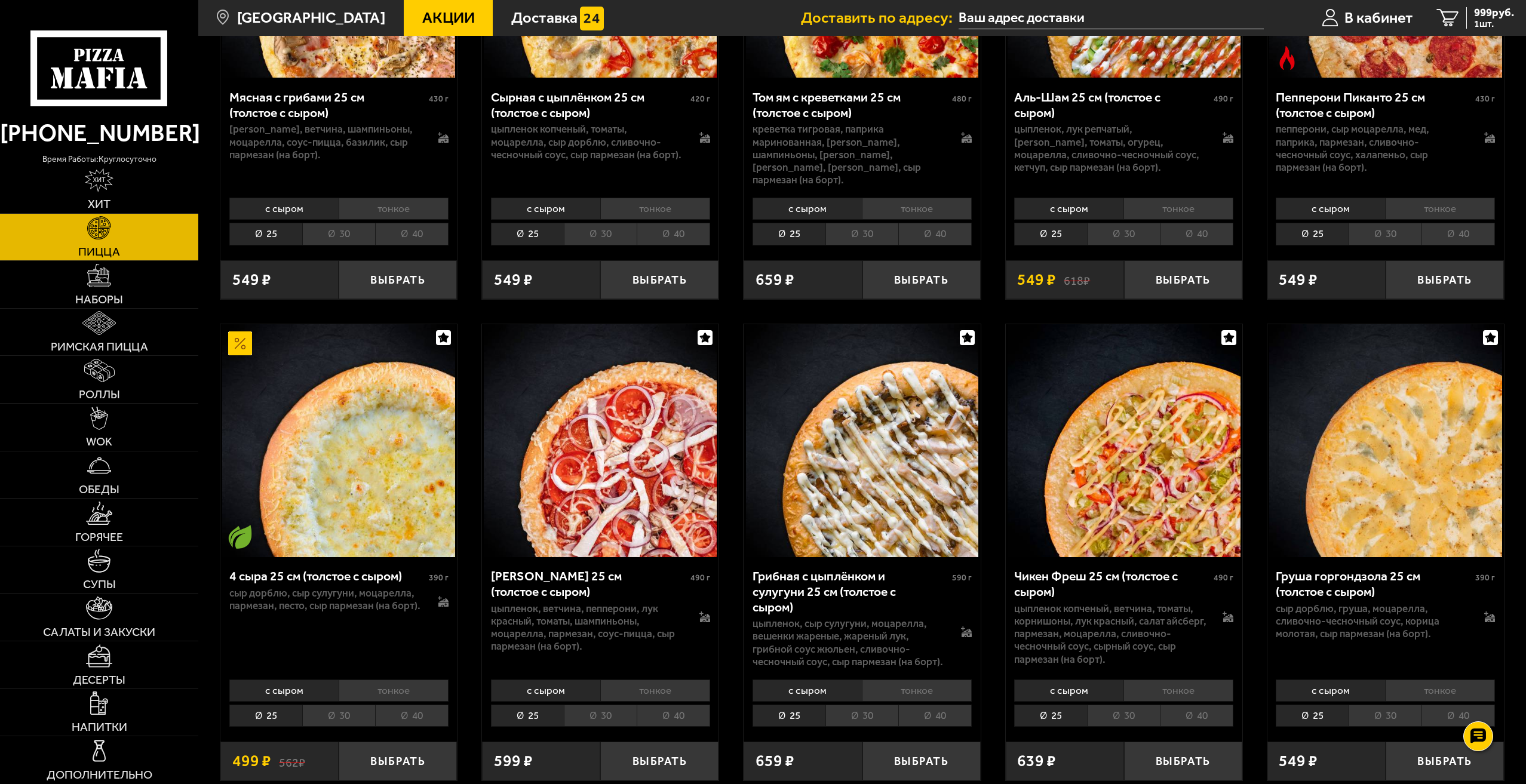
scroll to position [955, 0]
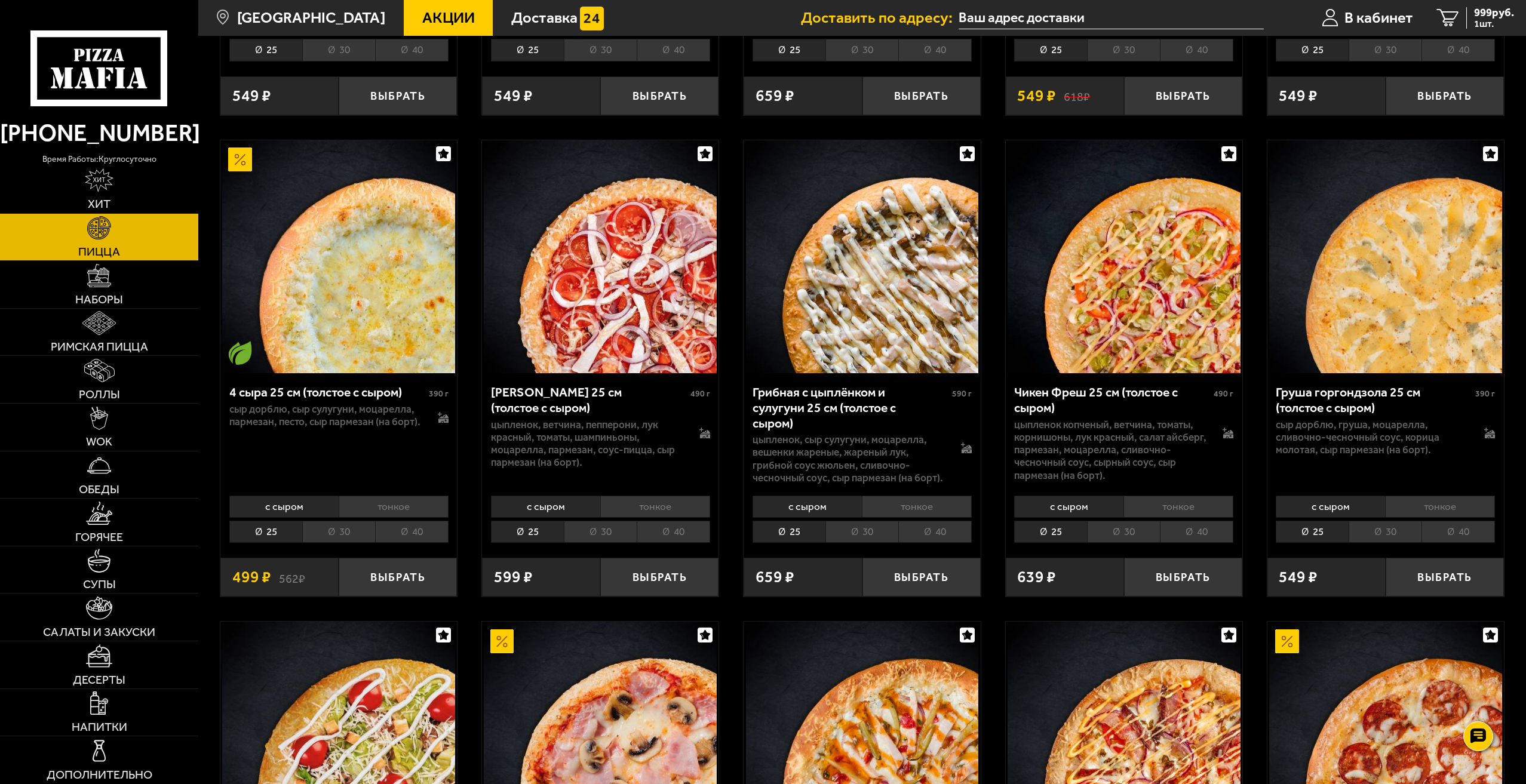
click at [950, 521] on li "40" at bounding box center [935, 531] width 73 height 22
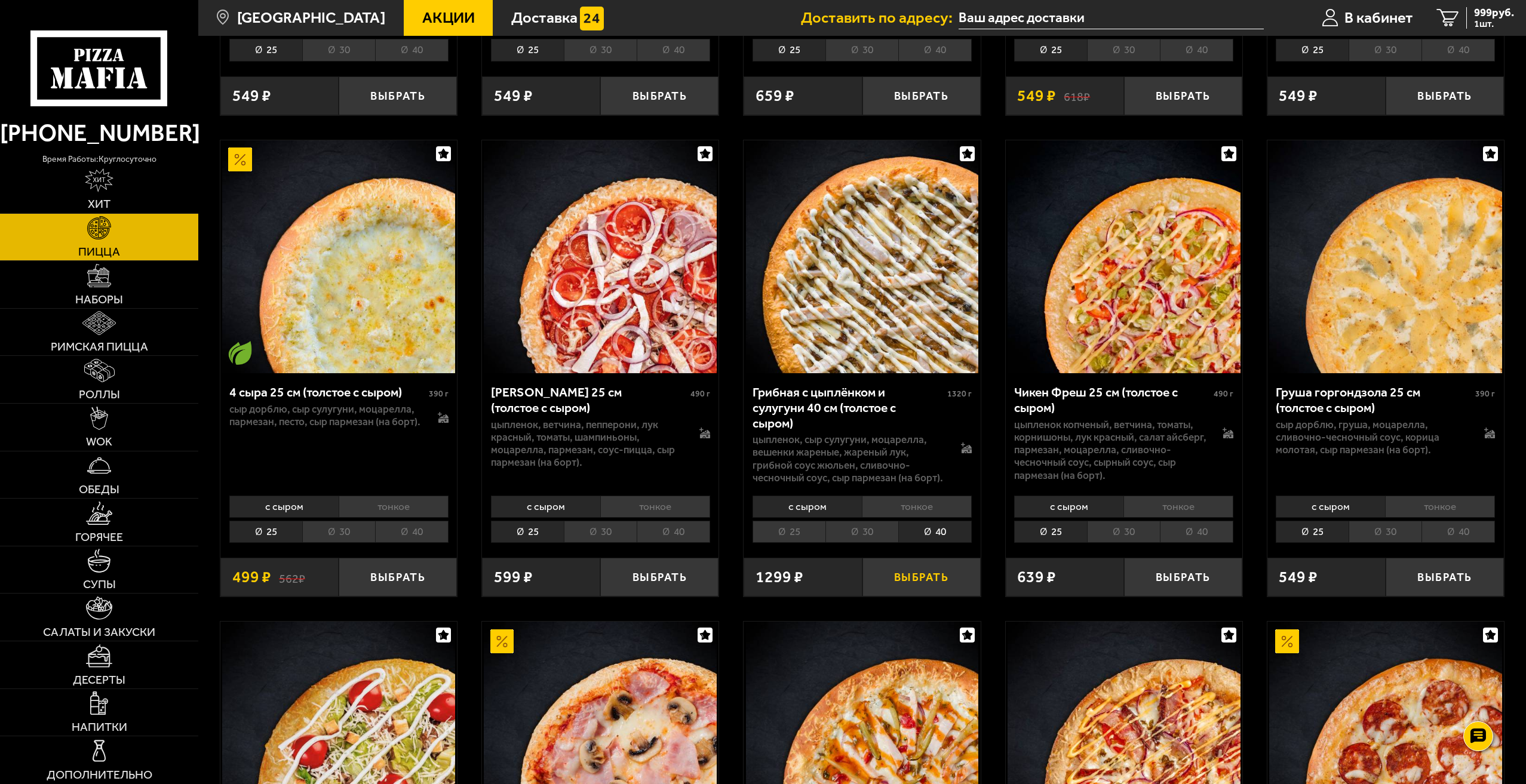
click at [930, 581] on button "Выбрать" at bounding box center [922, 577] width 118 height 39
click at [98, 430] on link "WOK" at bounding box center [99, 427] width 198 height 47
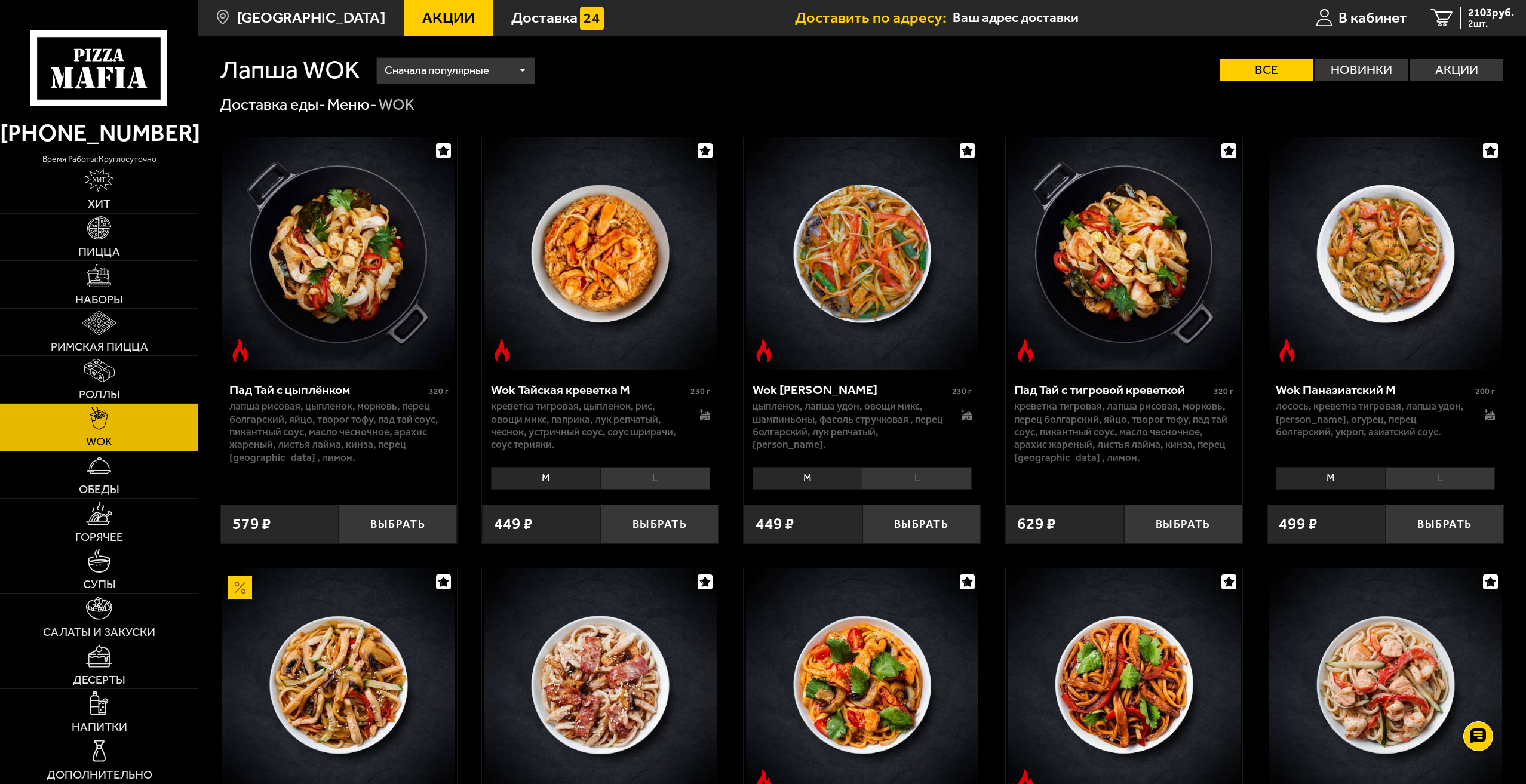
click at [659, 475] on li "L" at bounding box center [655, 477] width 110 height 22
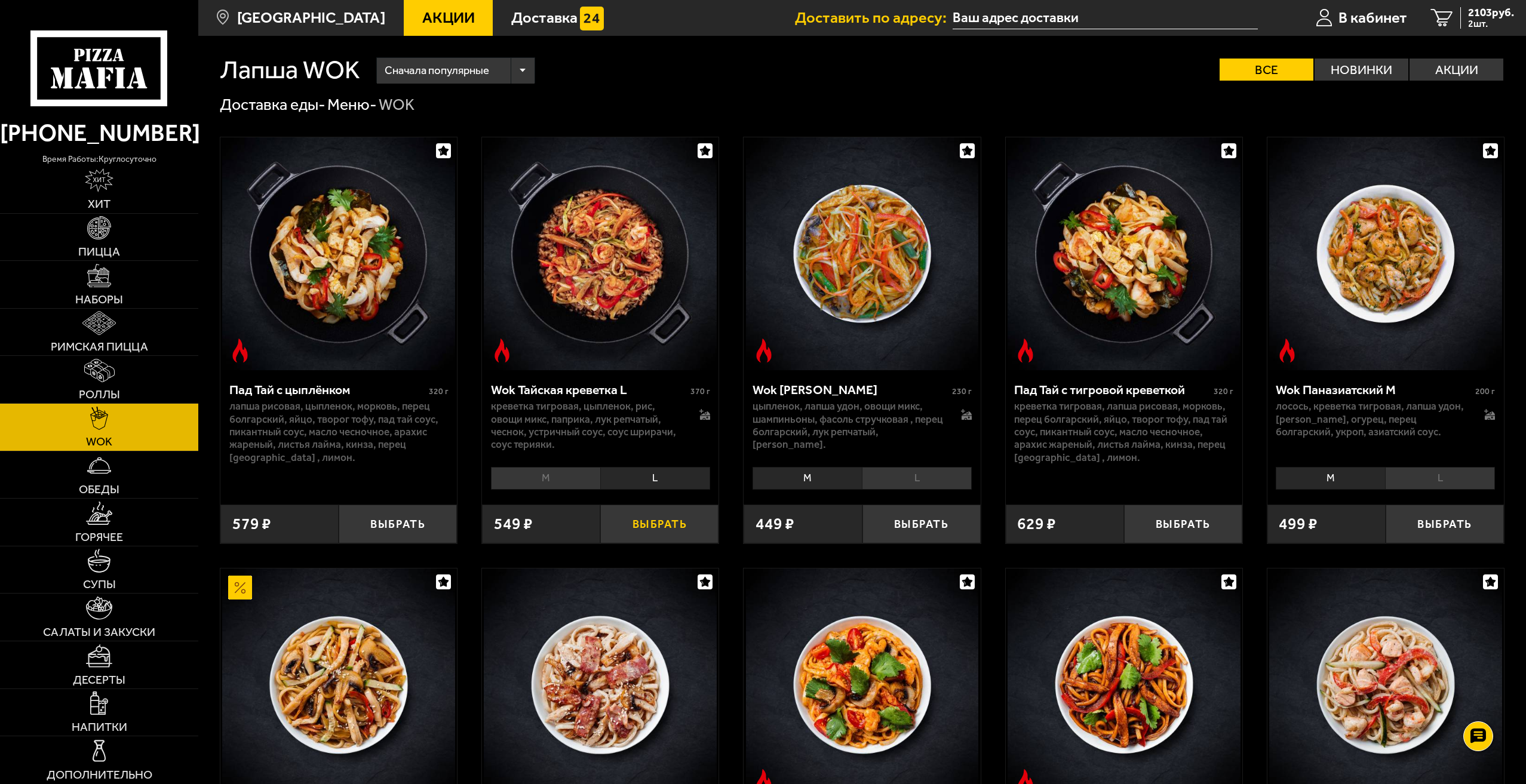
click at [660, 523] on button "Выбрать" at bounding box center [660, 524] width 118 height 39
click at [1470, 13] on span "2570 руб." at bounding box center [1492, 12] width 46 height 11
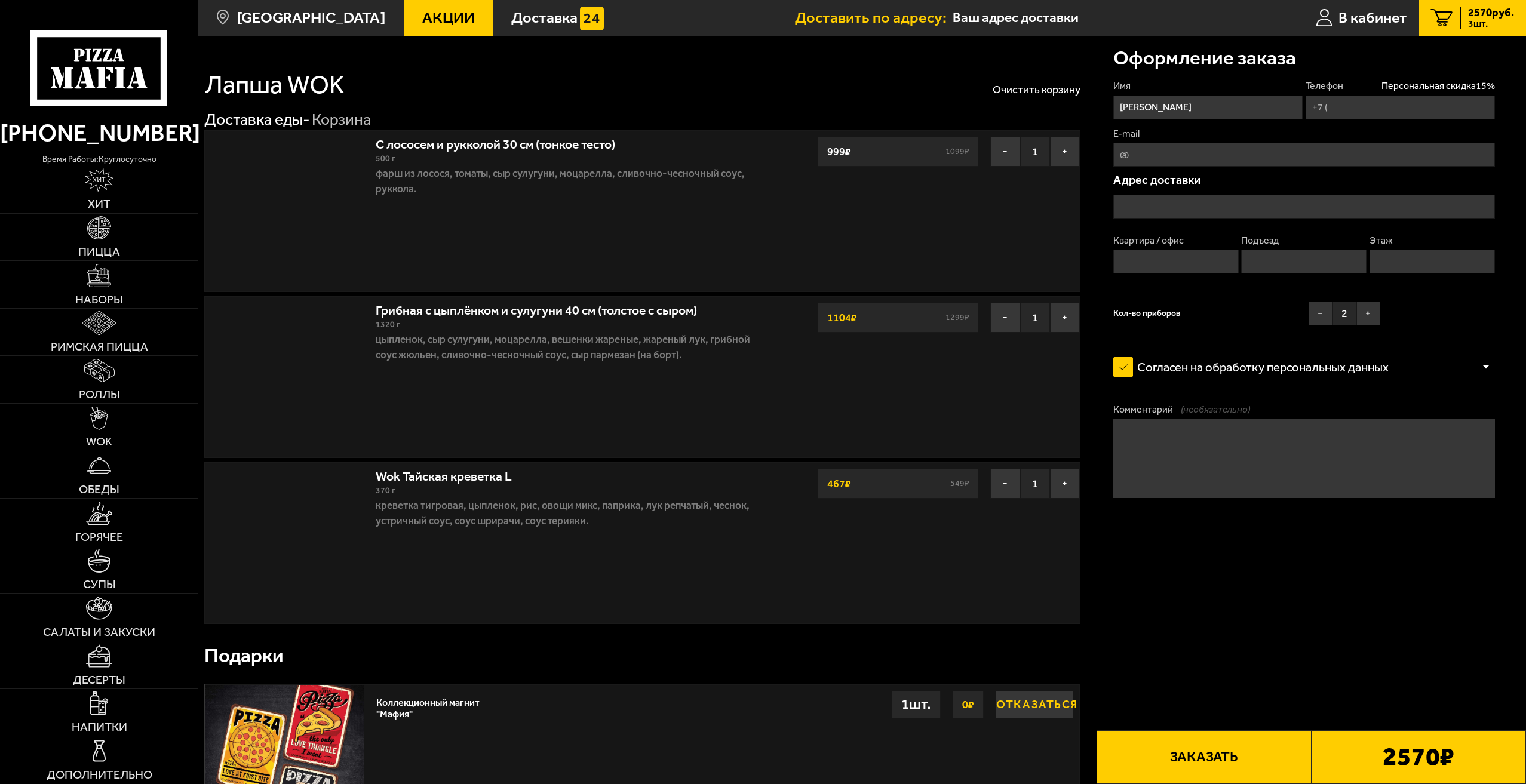
type input "[PHONE_NUMBER]"
type input "[STREET_ADDRESS]"
type input "103"
type input "2"
type input "12"
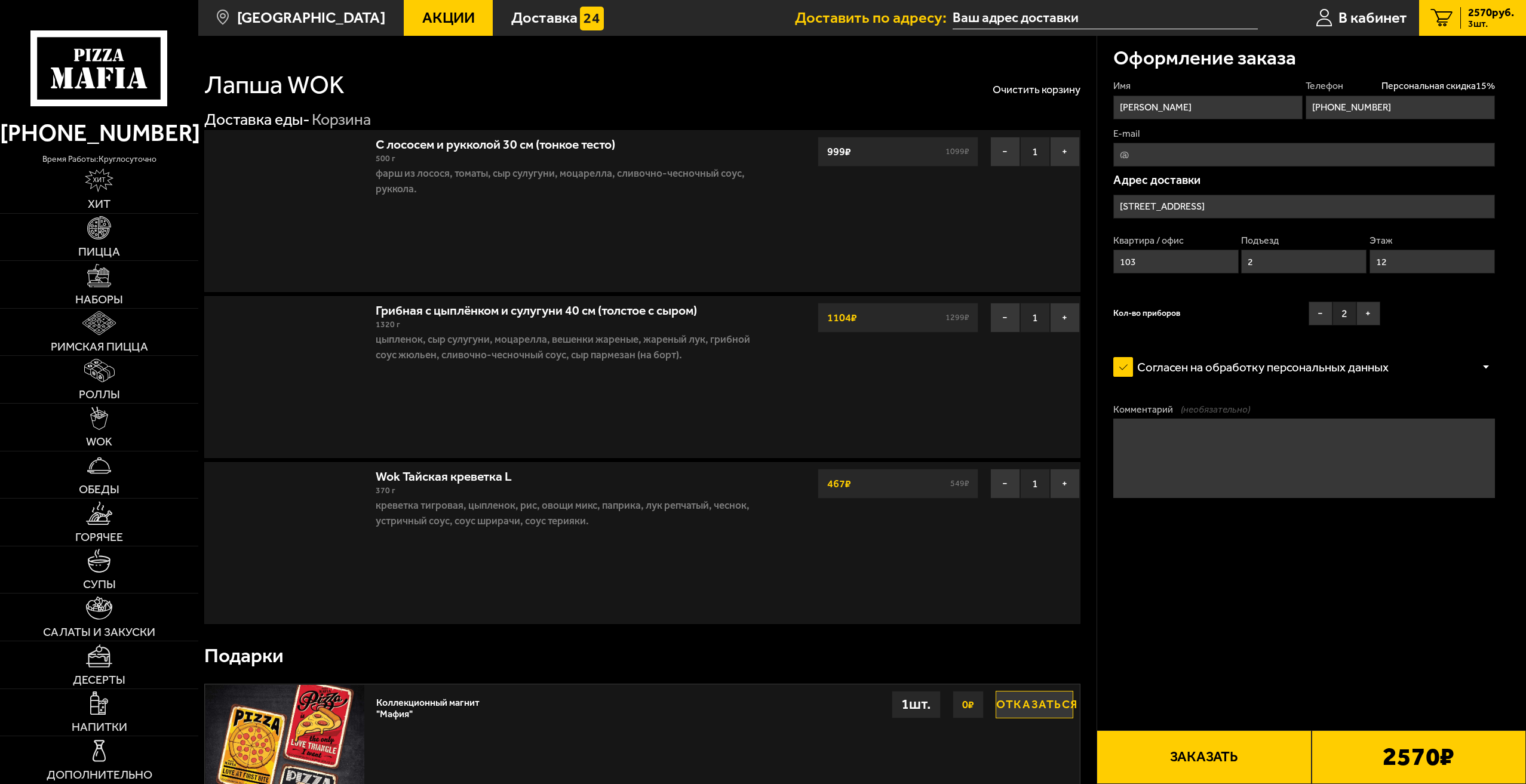
type input "[STREET_ADDRESS]"
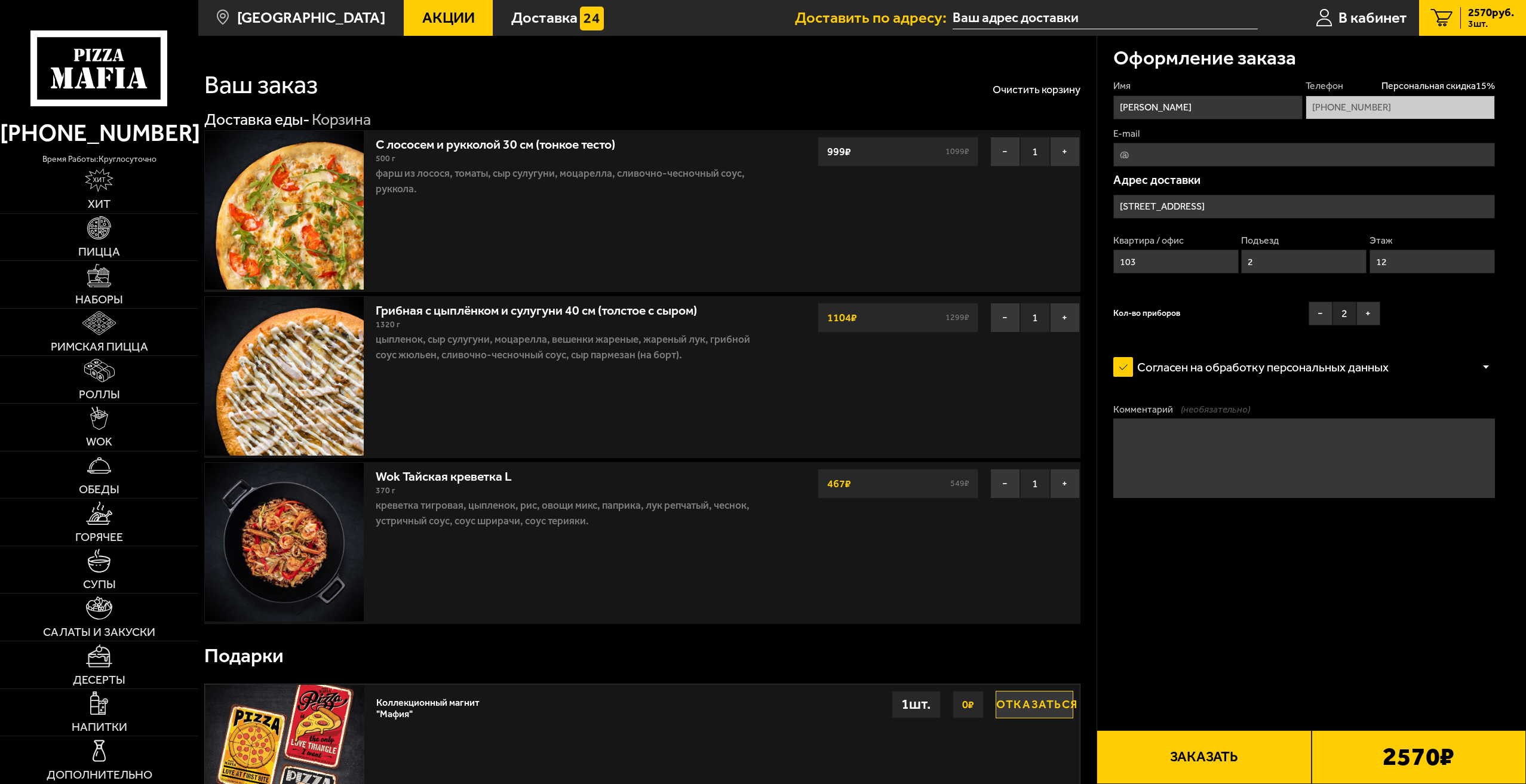
click at [1217, 765] on button "Заказать" at bounding box center [1203, 757] width 215 height 54
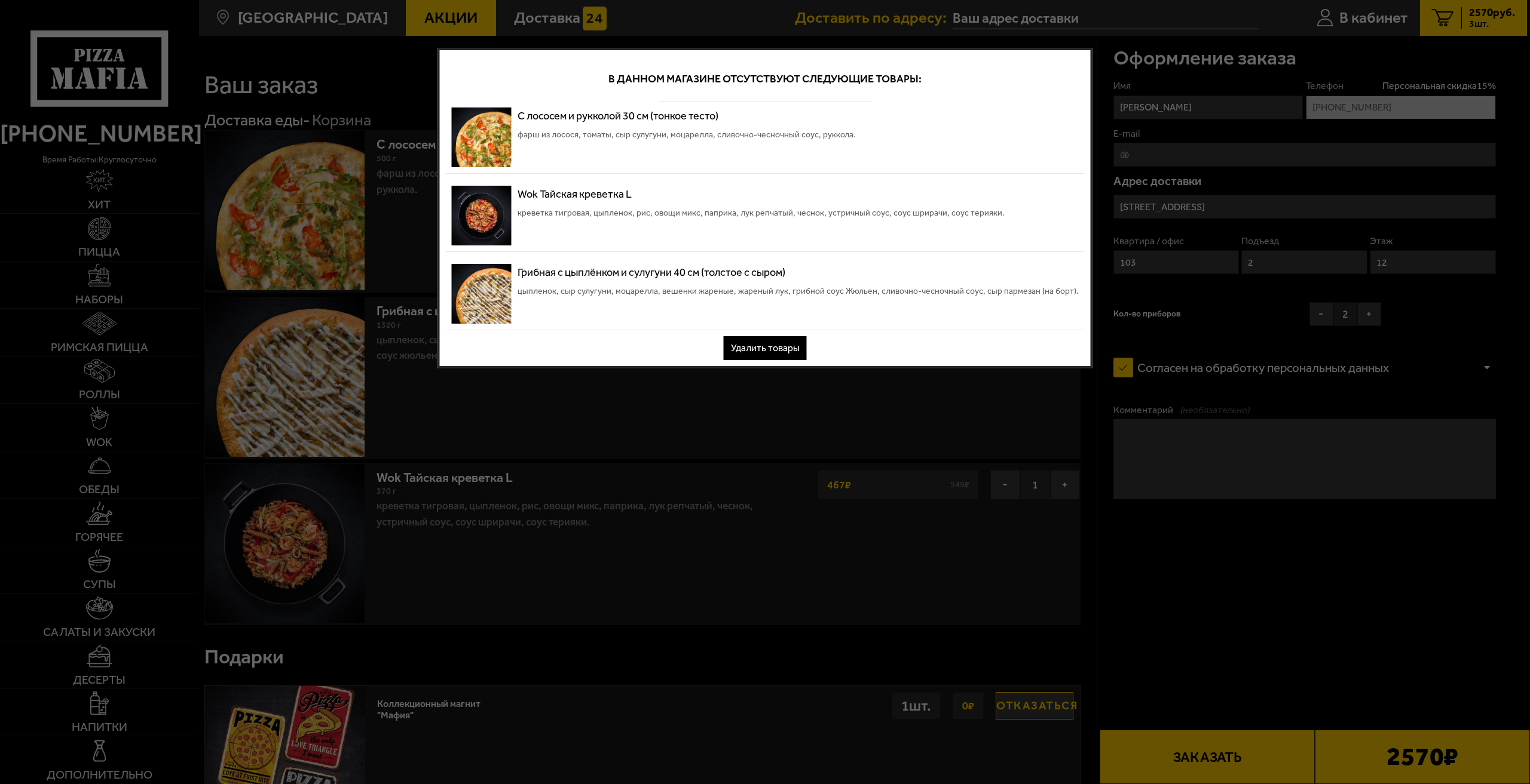
click at [775, 348] on button "Удалить товары" at bounding box center [765, 347] width 83 height 24
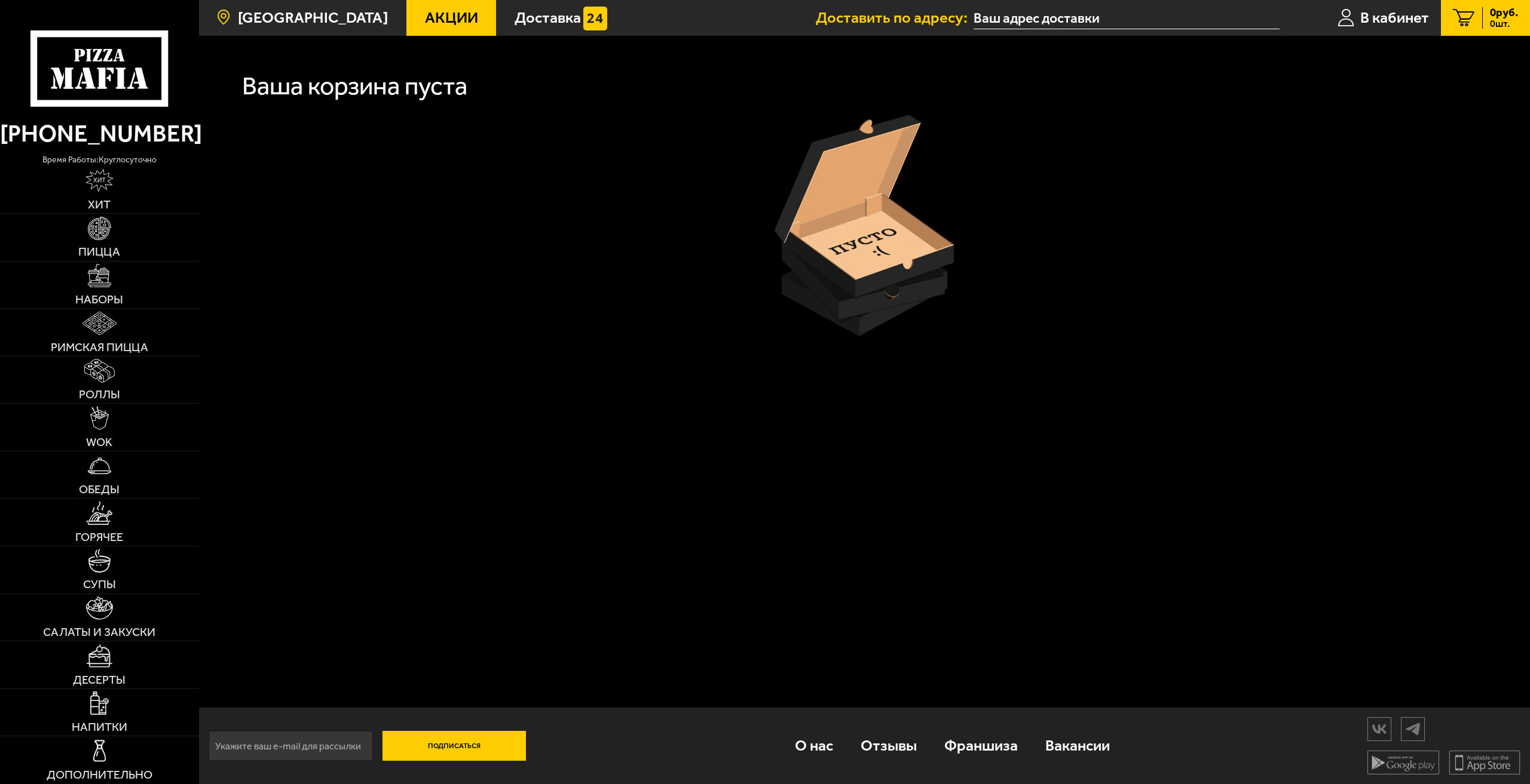
click at [286, 14] on span "[GEOGRAPHIC_DATA]" at bounding box center [313, 18] width 150 height 16
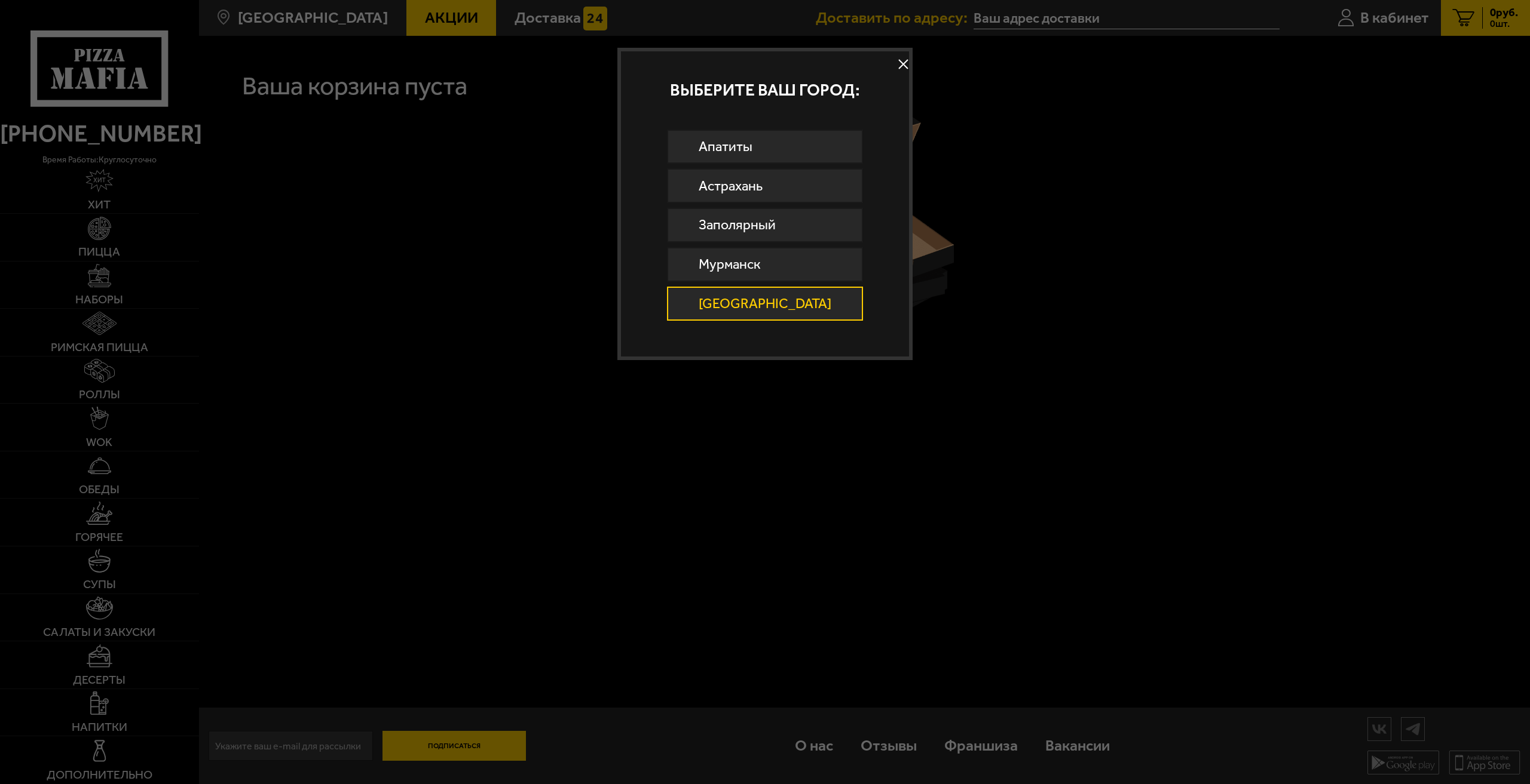
click at [738, 305] on link "[GEOGRAPHIC_DATA]" at bounding box center [765, 303] width 196 height 34
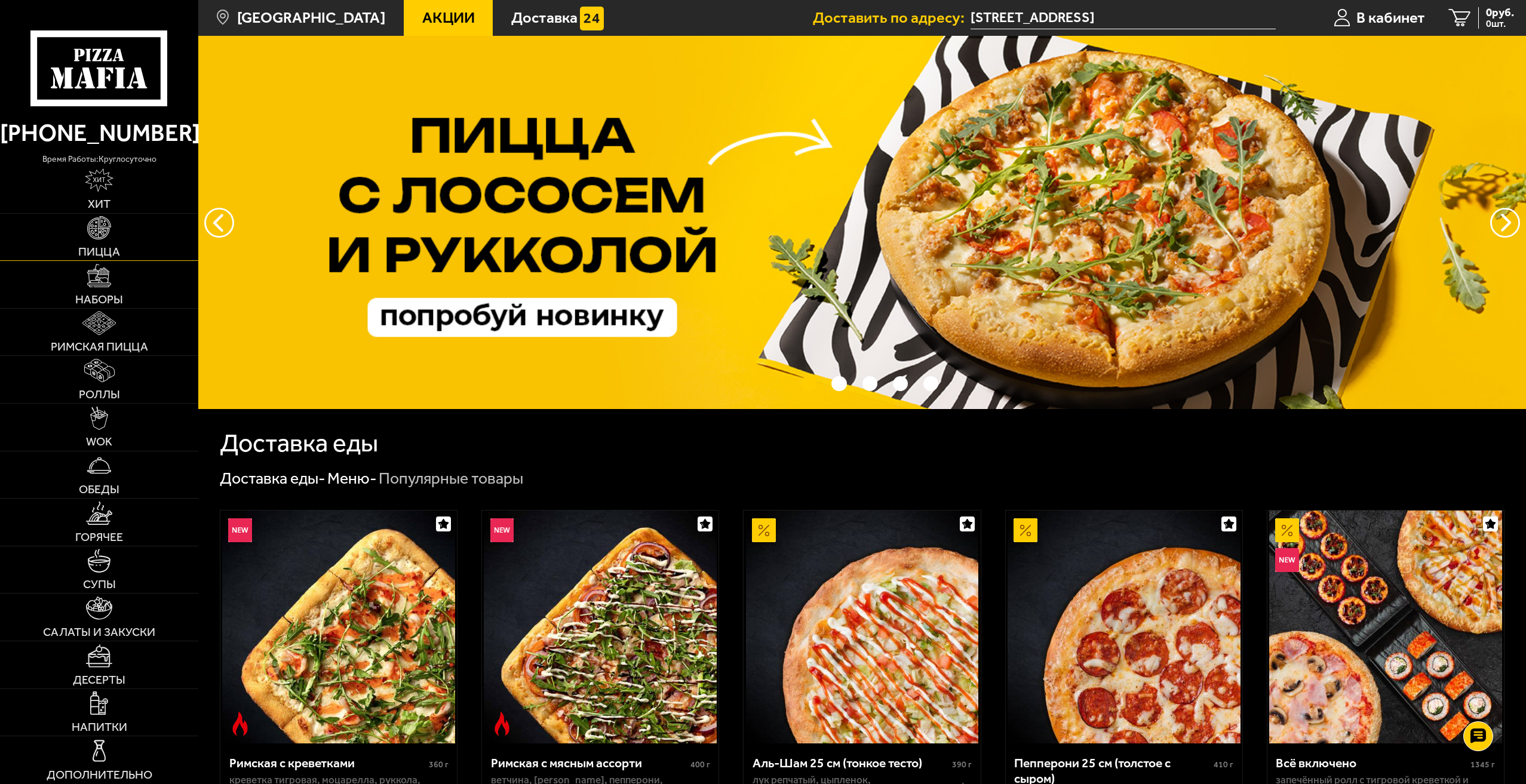
click at [110, 234] on img at bounding box center [99, 228] width 23 height 23
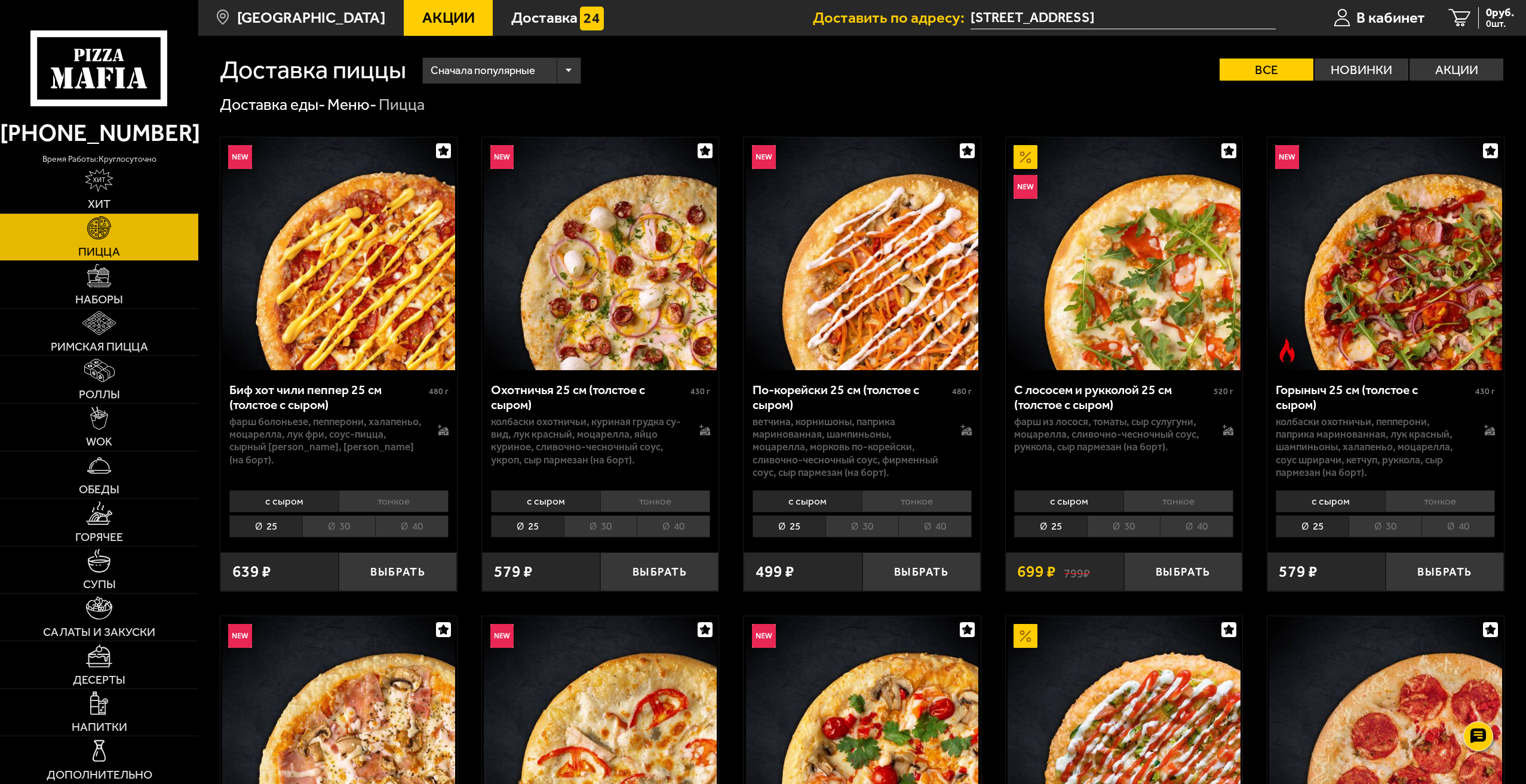
click at [1175, 500] on li "тонкое" at bounding box center [1179, 501] width 110 height 22
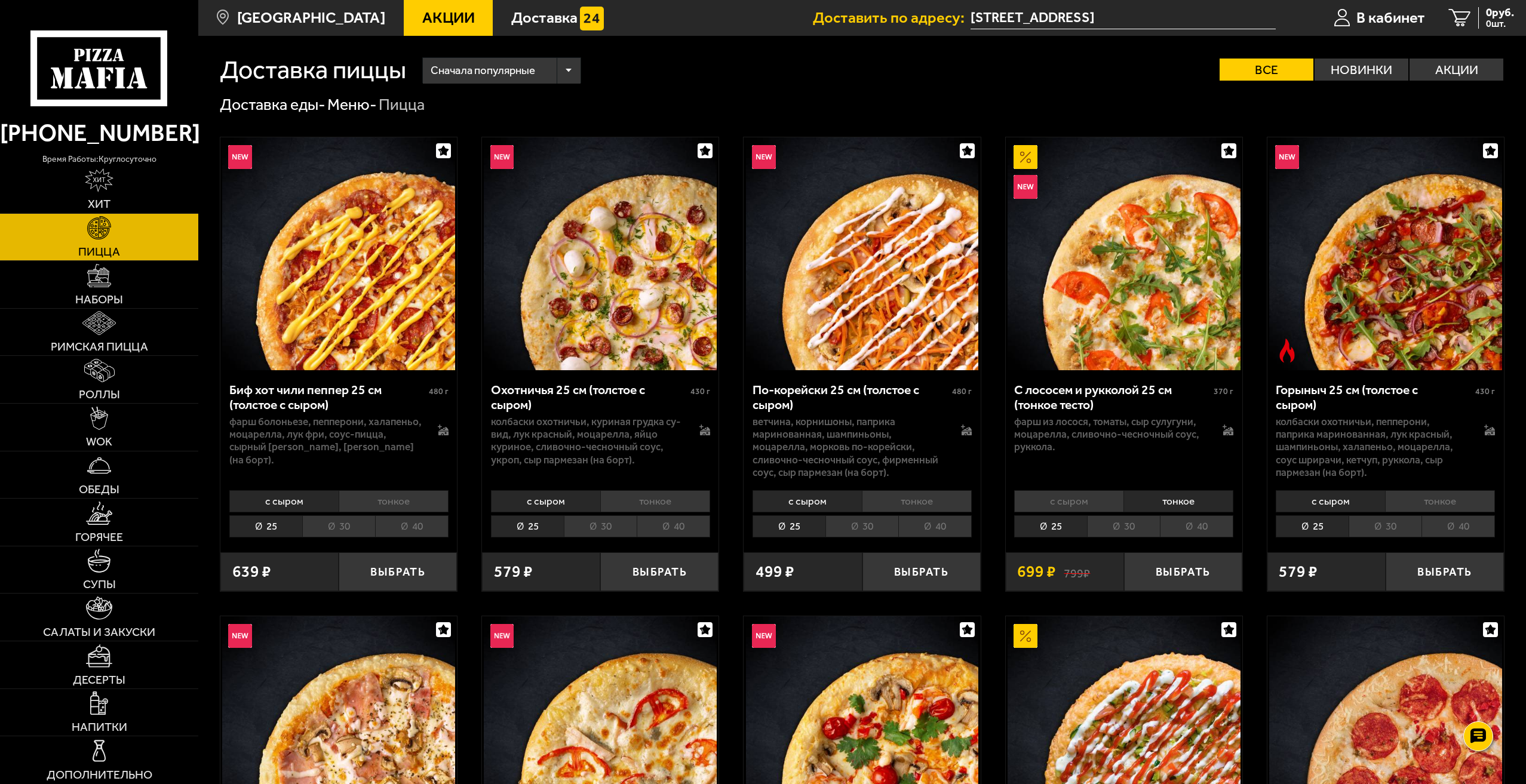
click at [1127, 529] on li "30" at bounding box center [1124, 526] width 72 height 22
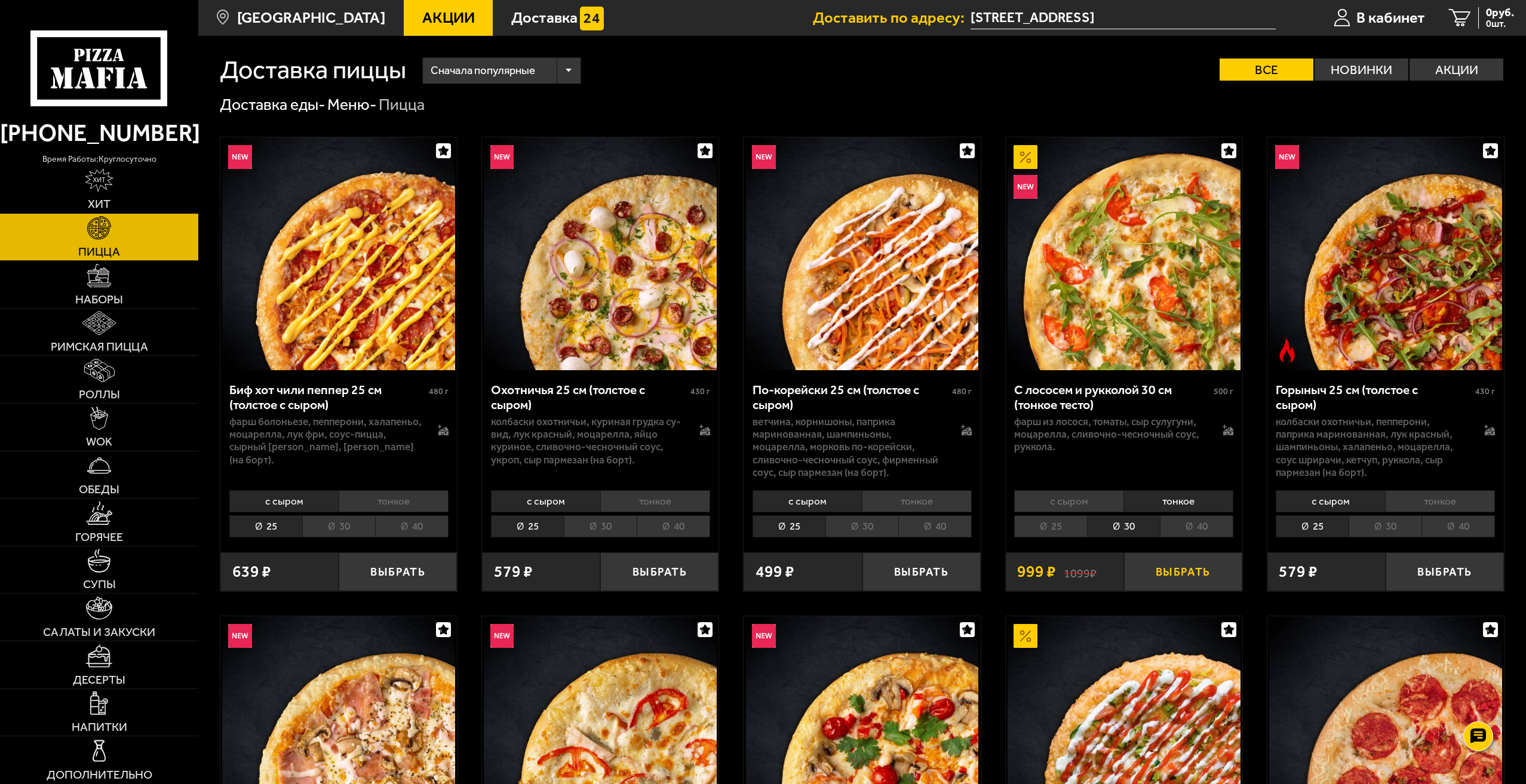
click at [1188, 574] on button "Выбрать" at bounding box center [1184, 572] width 118 height 39
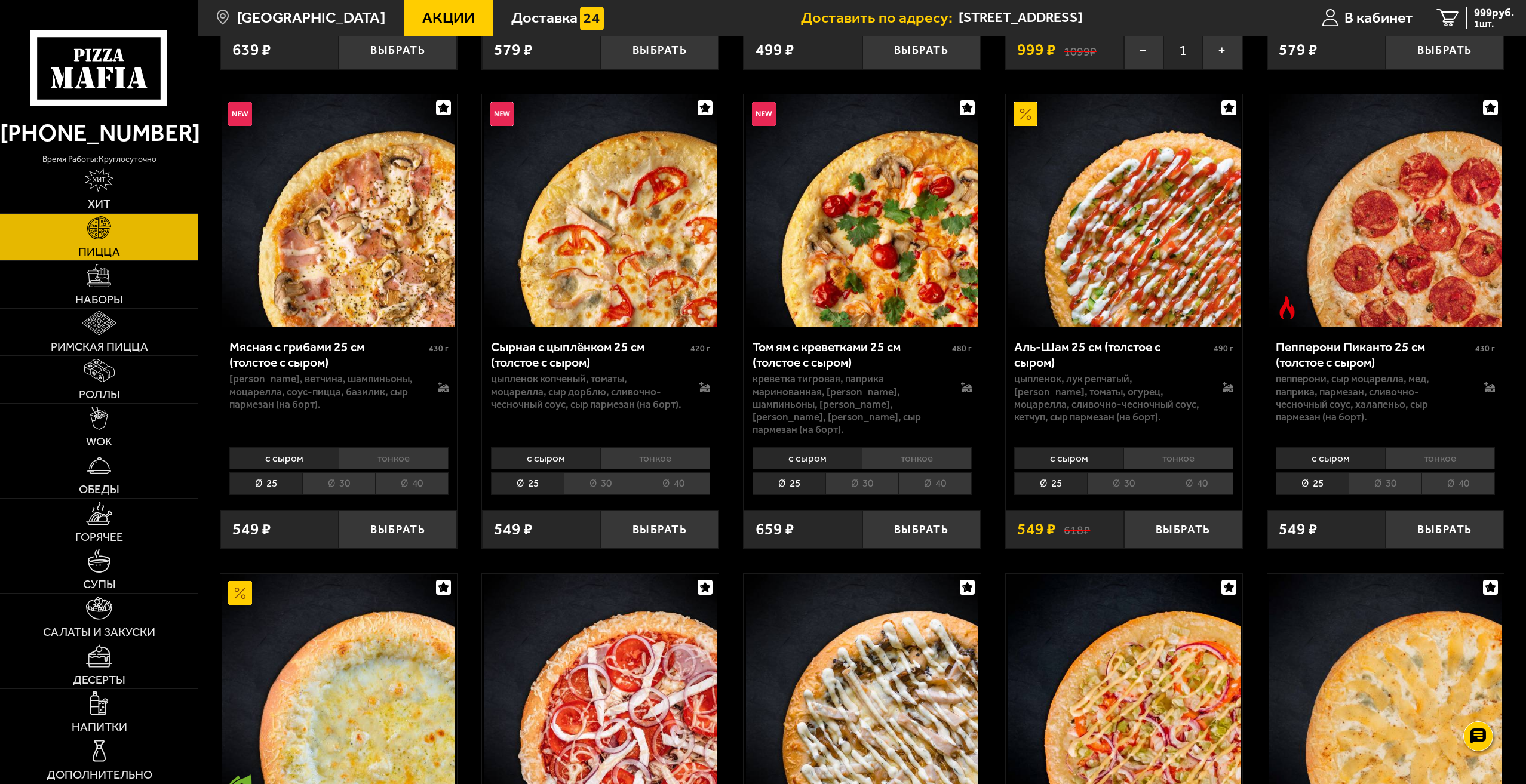
scroll to position [836, 0]
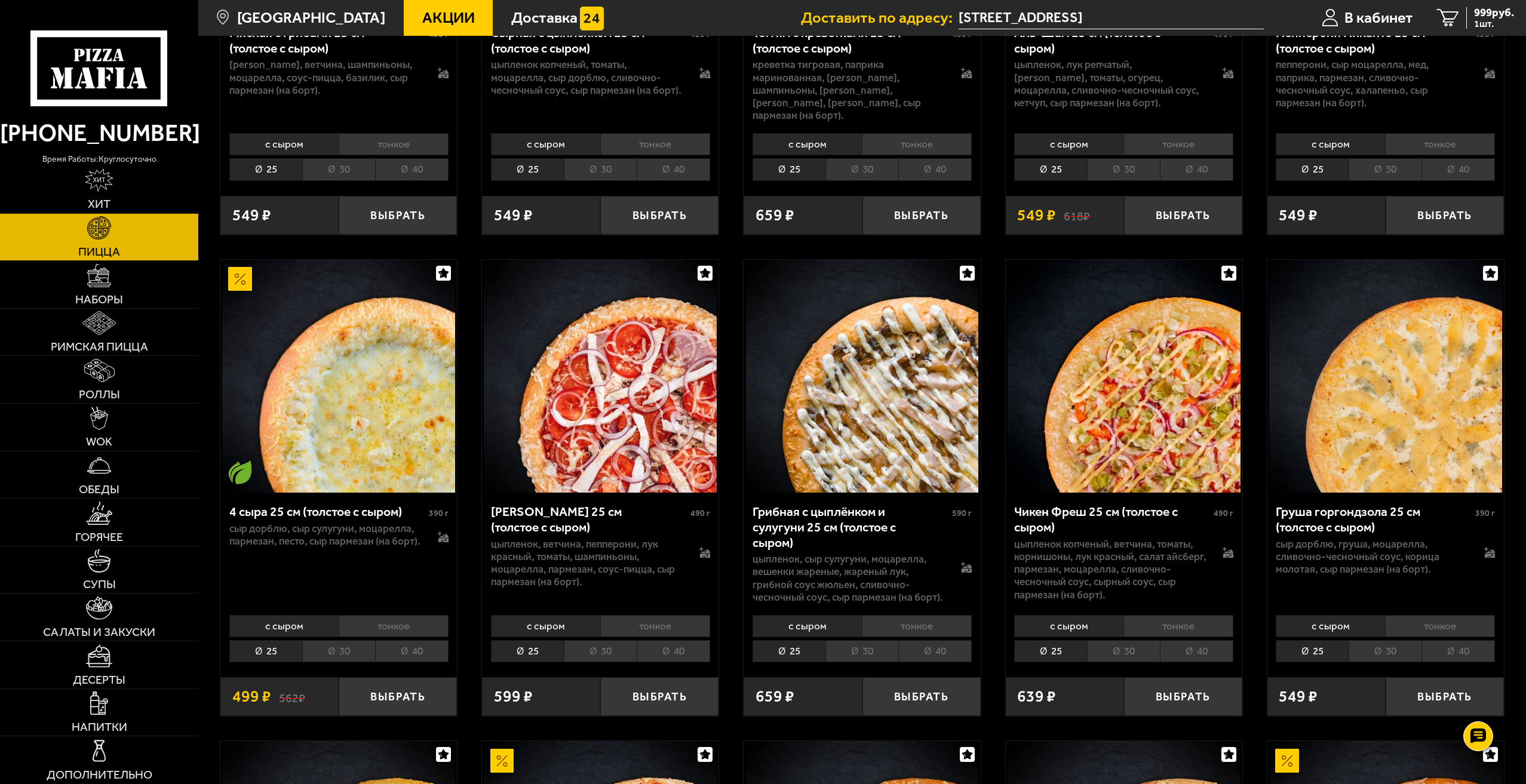
click at [942, 640] on li "40" at bounding box center [935, 651] width 73 height 22
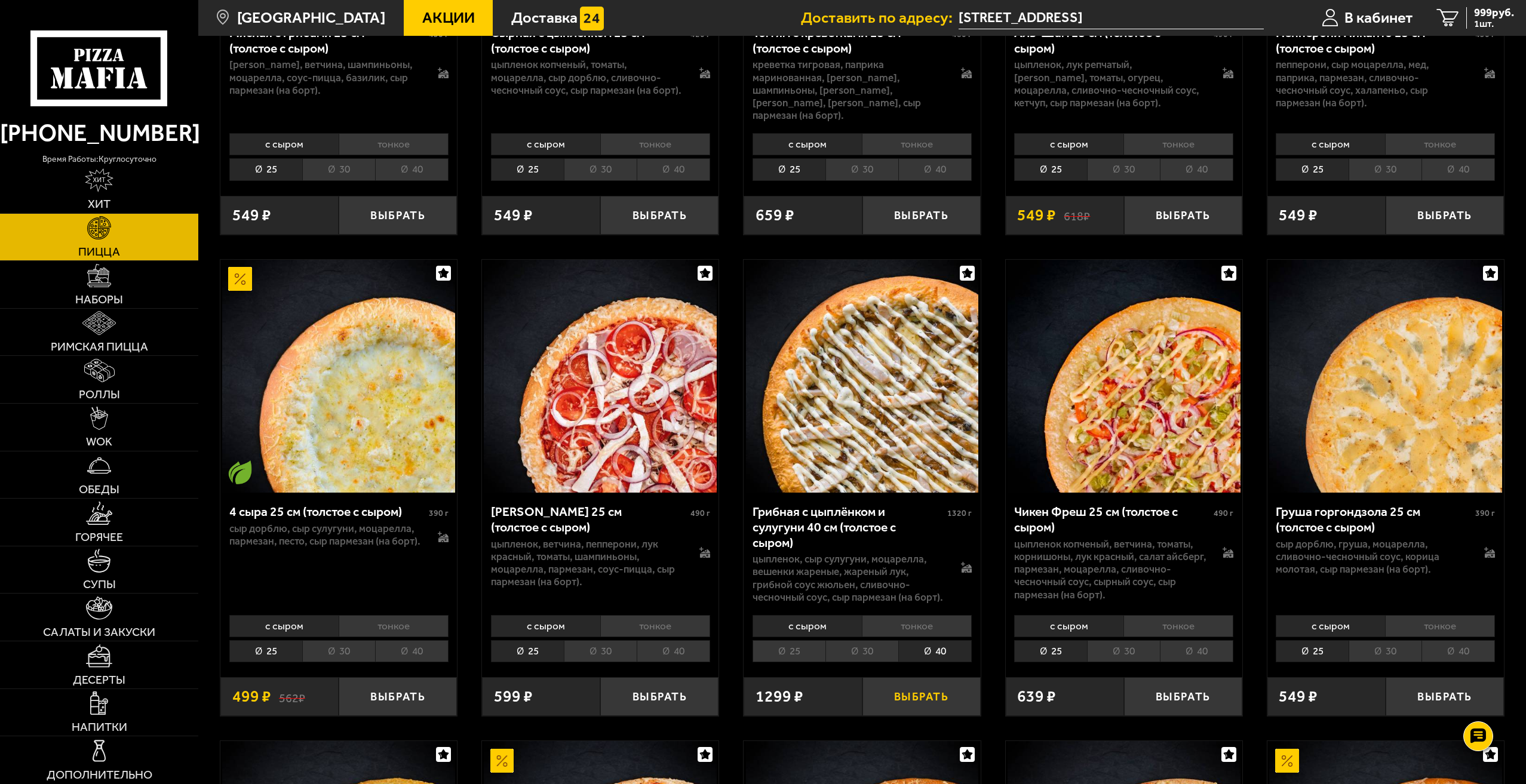
click at [933, 695] on button "Выбрать" at bounding box center [922, 696] width 118 height 39
click at [104, 424] on img at bounding box center [99, 418] width 19 height 23
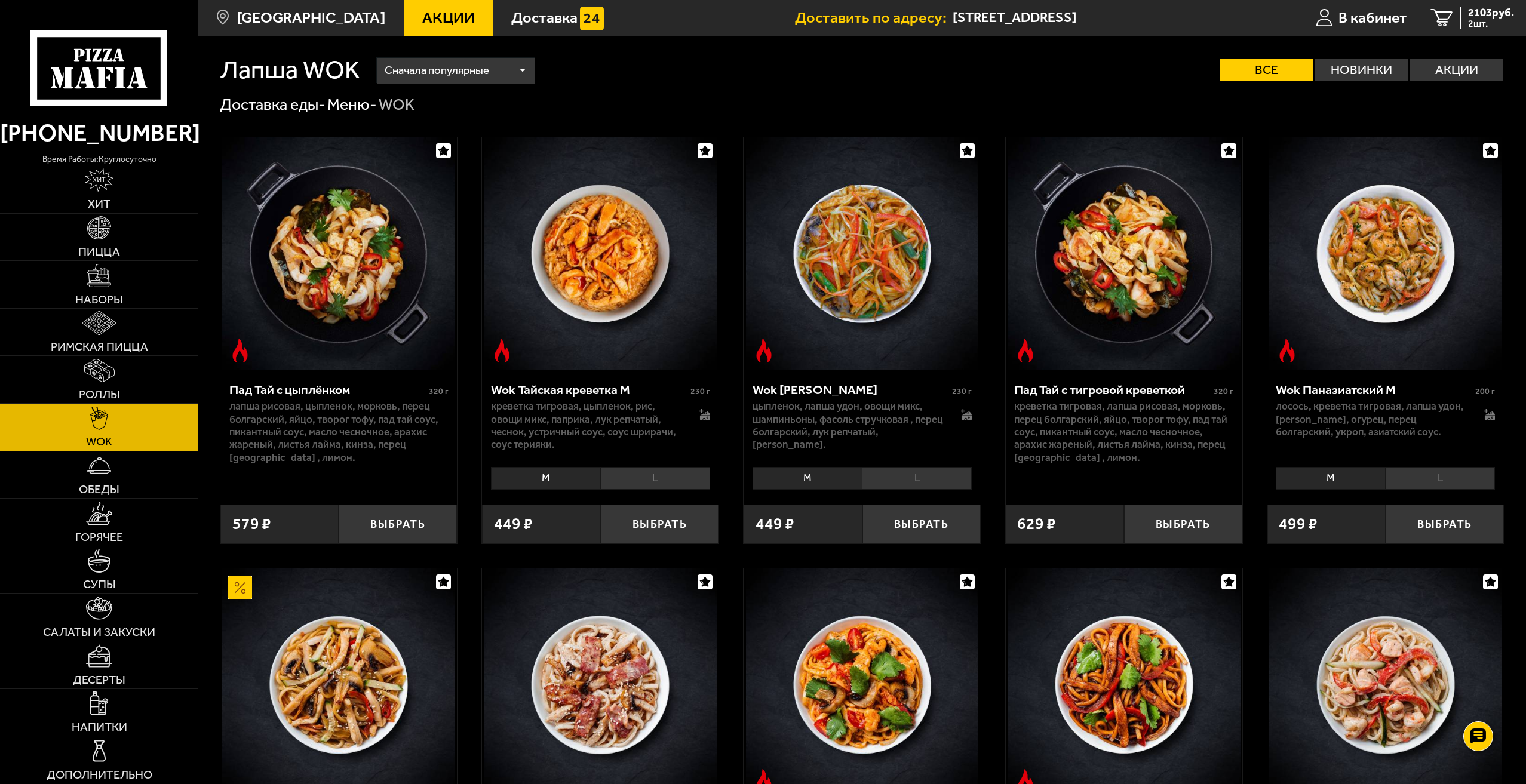
click at [663, 480] on li "L" at bounding box center [655, 477] width 110 height 22
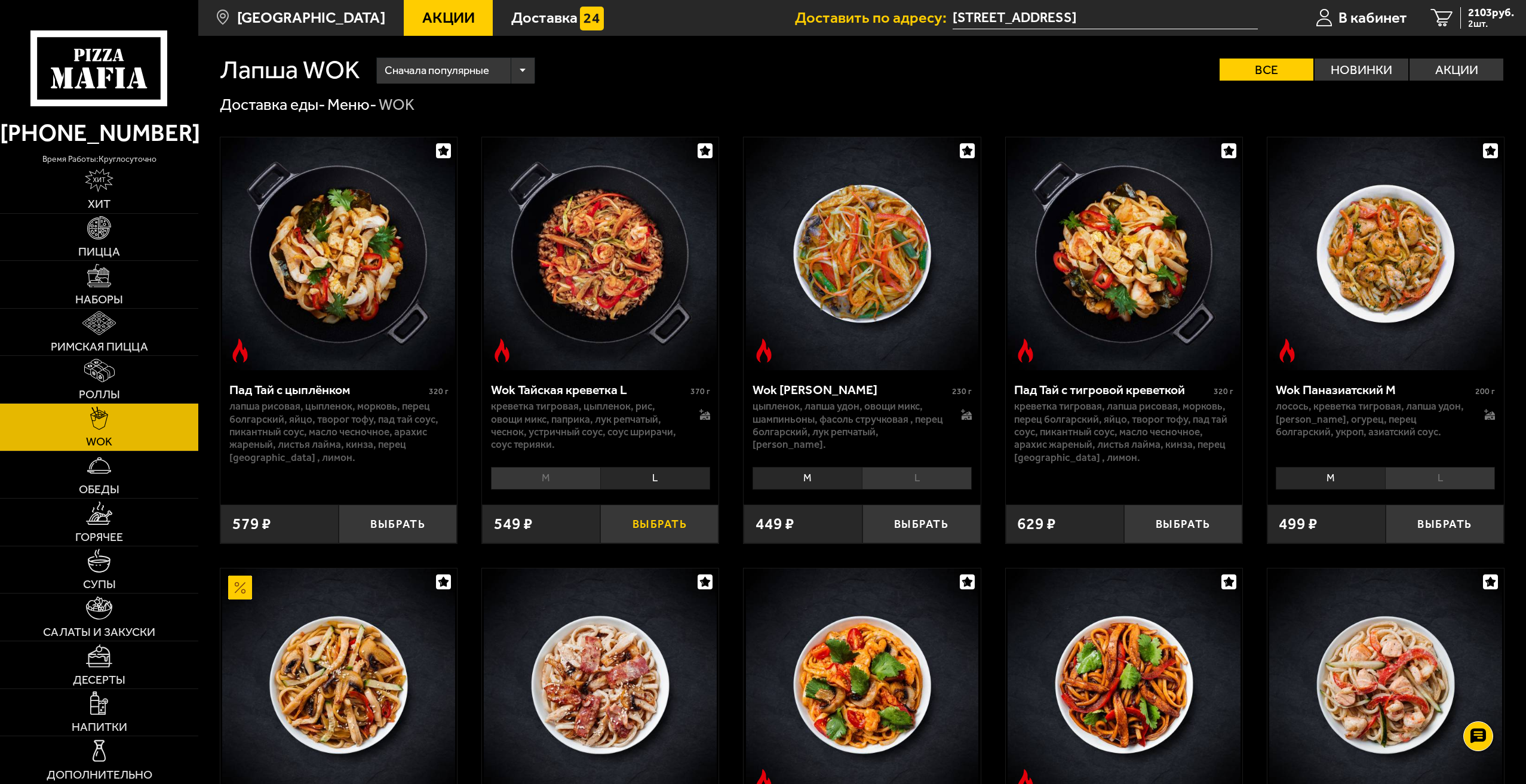
click at [668, 527] on button "Выбрать" at bounding box center [660, 524] width 118 height 39
click at [1496, 18] on span "2570 руб." at bounding box center [1492, 12] width 46 height 11
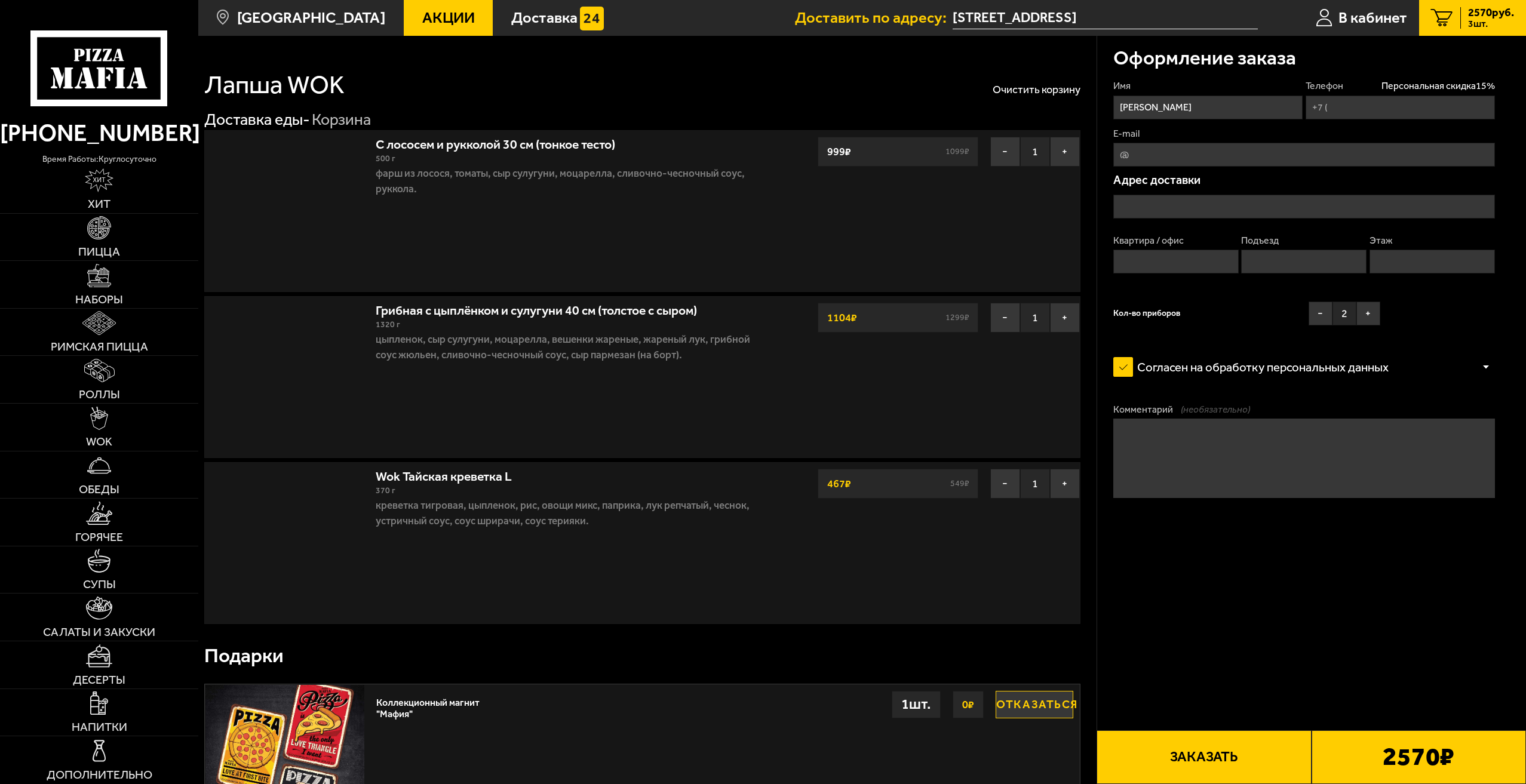
type input "[PHONE_NUMBER]"
type input "[STREET_ADDRESS]"
type input "103"
type input "2"
type input "12"
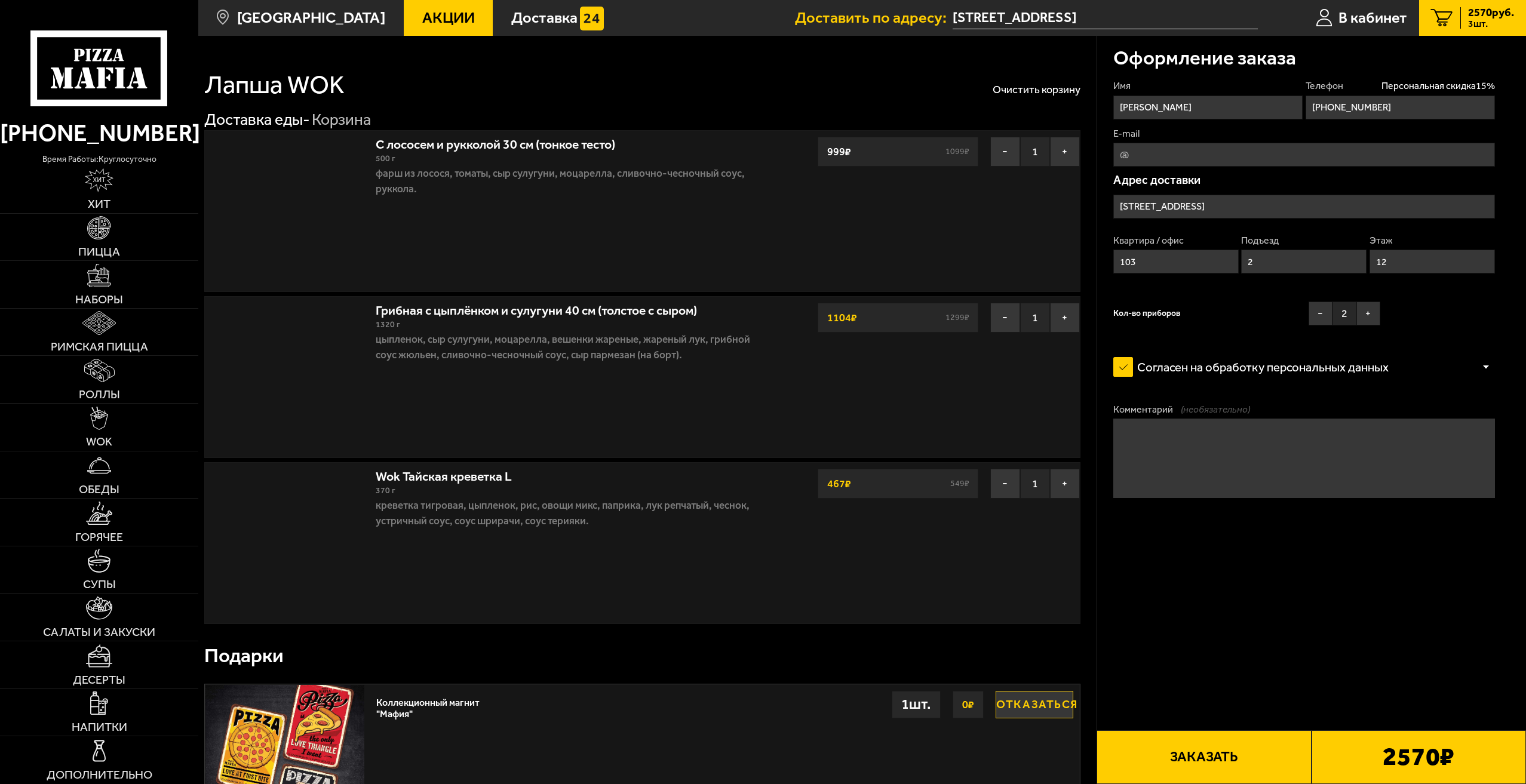
type input "[STREET_ADDRESS]"
